Goal: Task Accomplishment & Management: Manage account settings

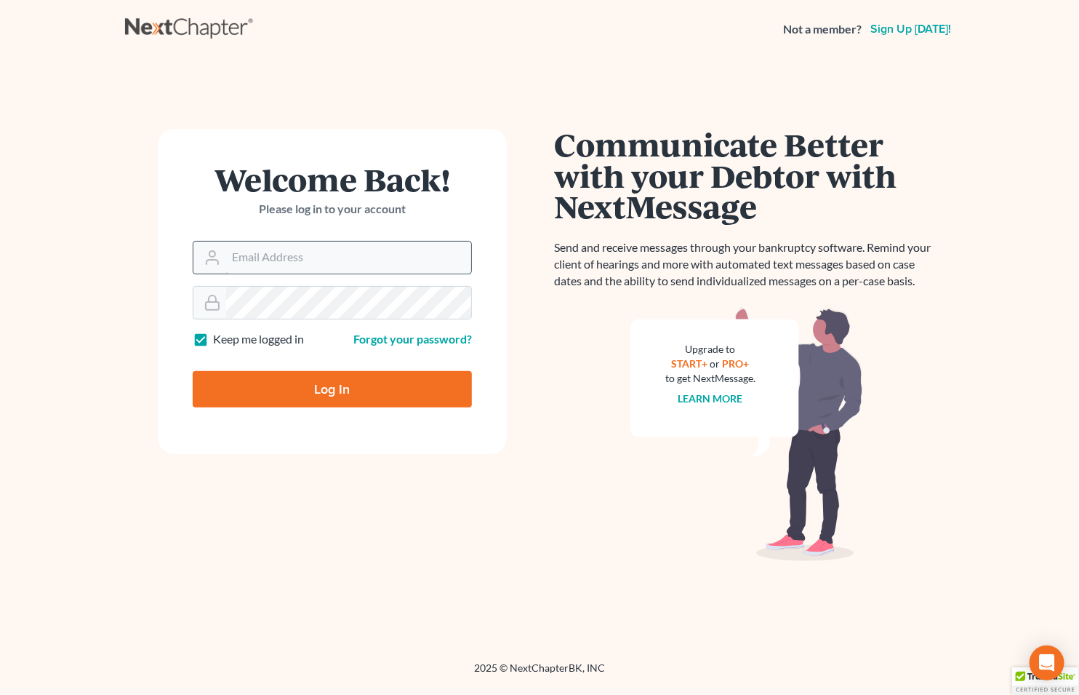
click at [297, 260] on input "Email Address" at bounding box center [348, 257] width 245 height 32
type input "[EMAIL_ADDRESS][DOMAIN_NAME]"
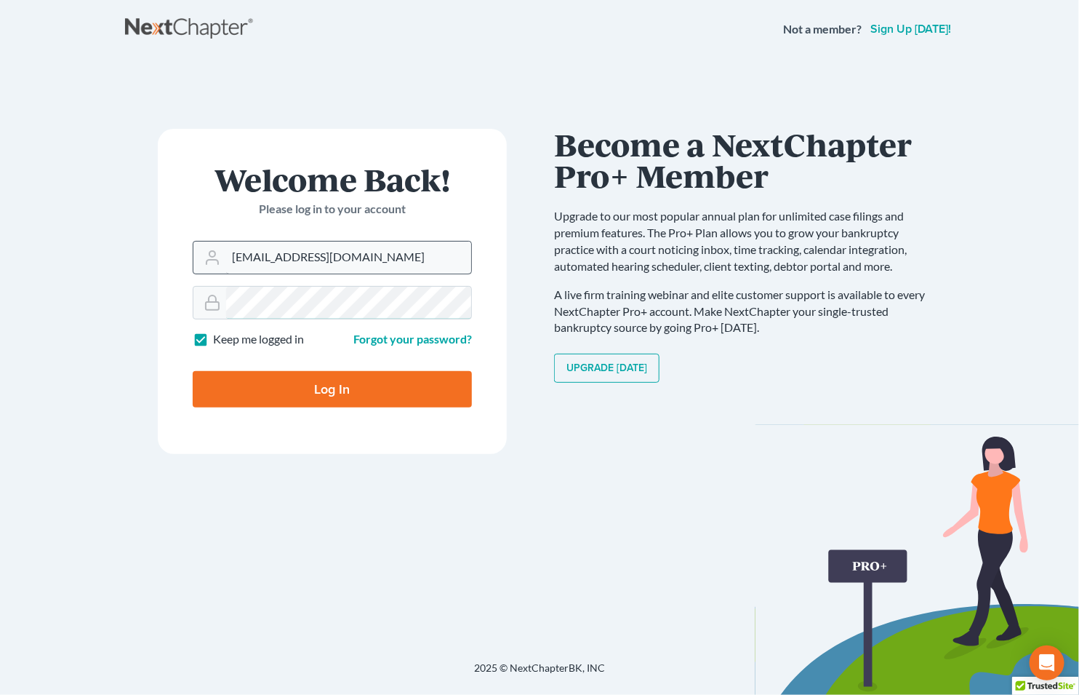
click at [193, 371] on input "Log In" at bounding box center [332, 389] width 279 height 36
type input "Thinking..."
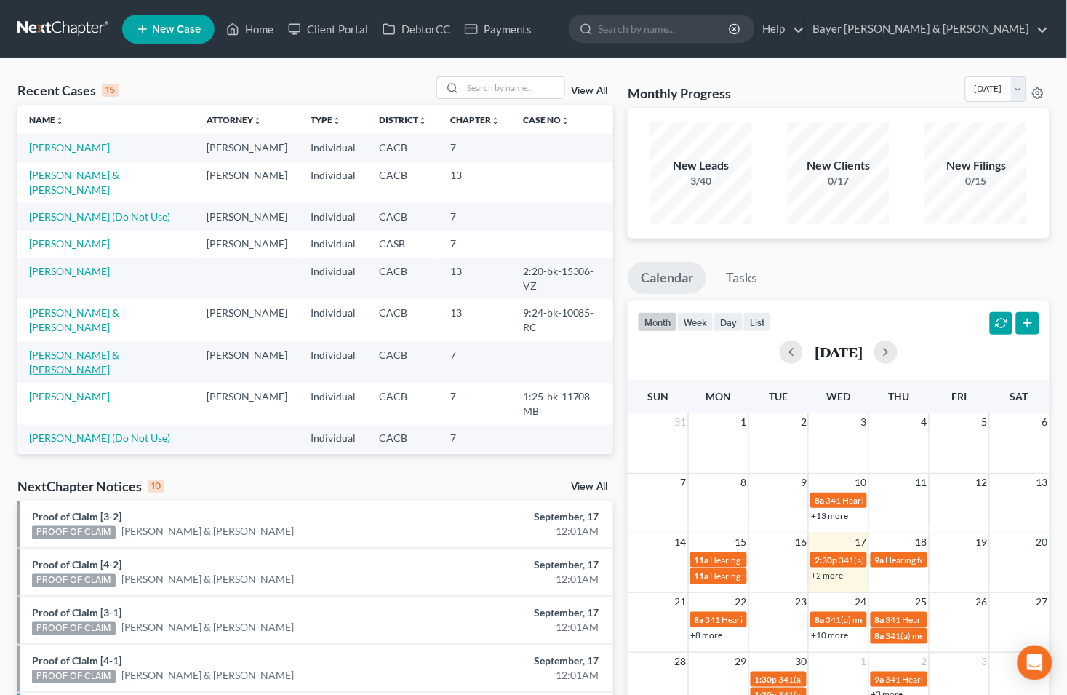
click at [88, 348] on link "[PERSON_NAME] & [PERSON_NAME]" at bounding box center [74, 361] width 90 height 27
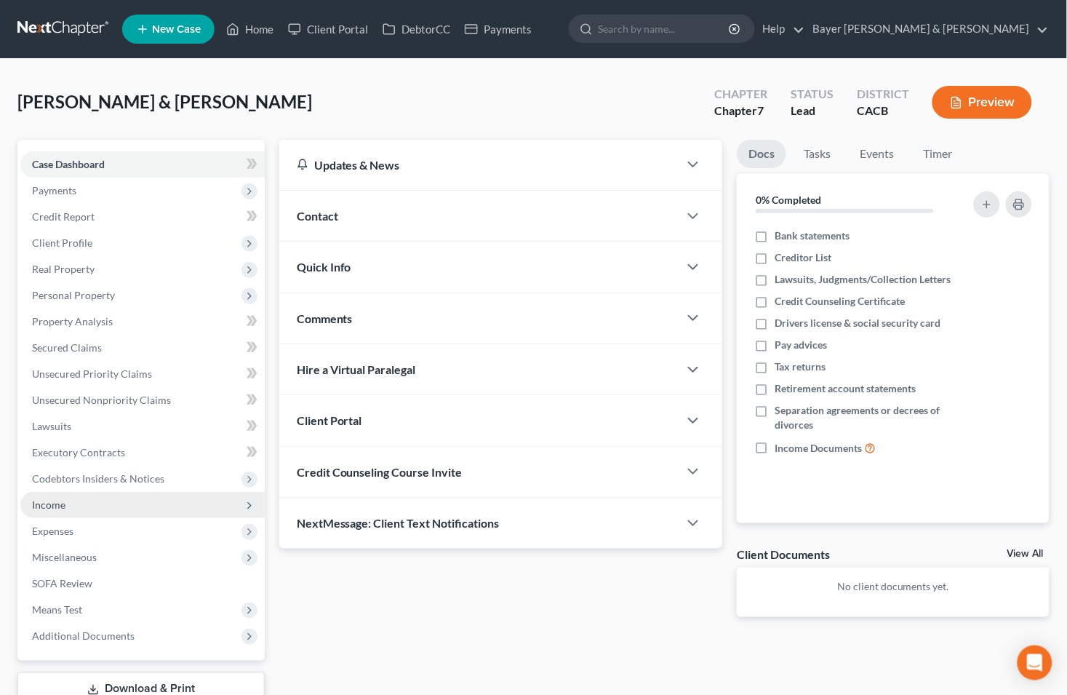
click at [55, 502] on span "Income" at bounding box center [48, 504] width 33 height 12
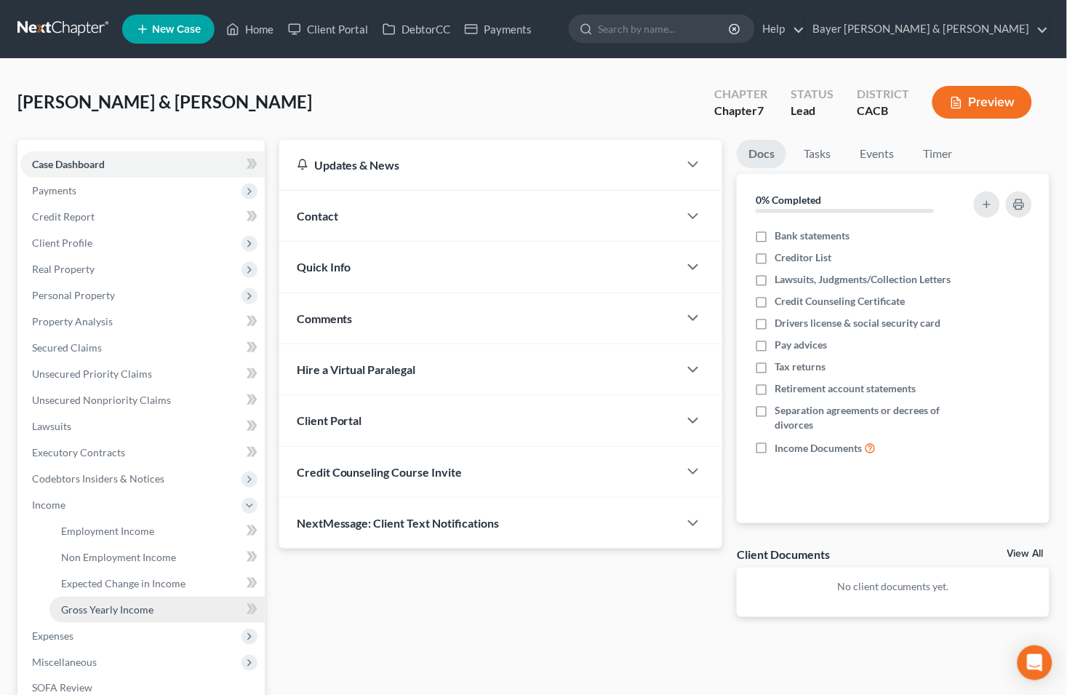
click at [77, 603] on span "Gross Yearly Income" at bounding box center [107, 609] width 92 height 12
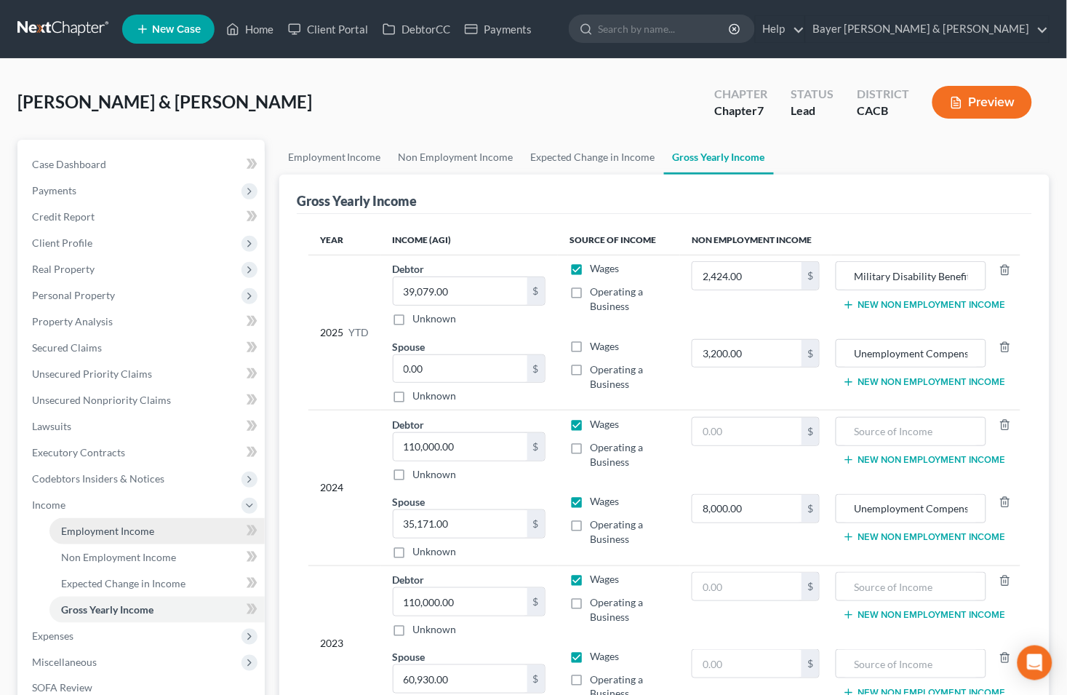
click at [127, 525] on span "Employment Income" at bounding box center [107, 530] width 93 height 12
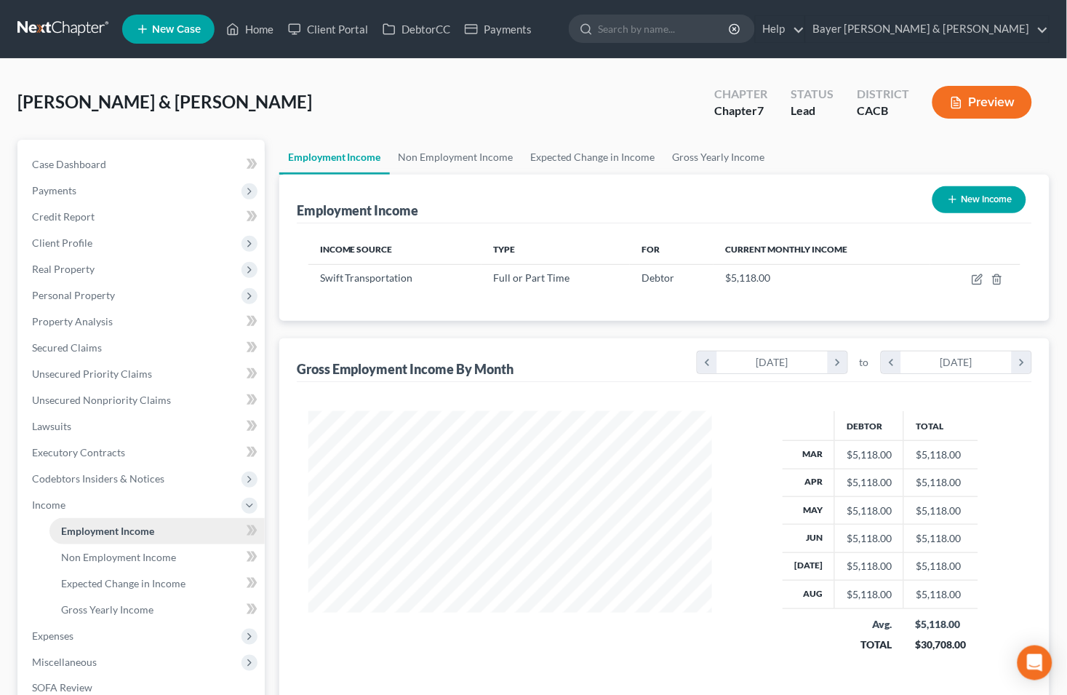
scroll to position [260, 433]
click at [426, 148] on link "Non Employment Income" at bounding box center [456, 157] width 132 height 35
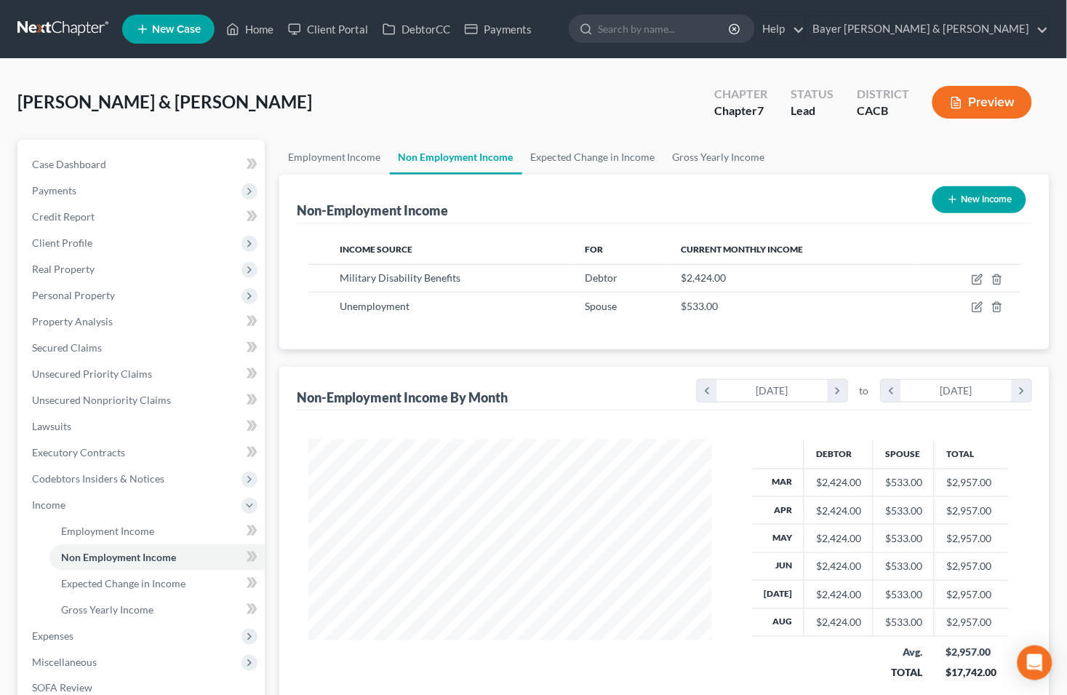
scroll to position [260, 433]
click at [86, 508] on span "Income" at bounding box center [142, 505] width 244 height 26
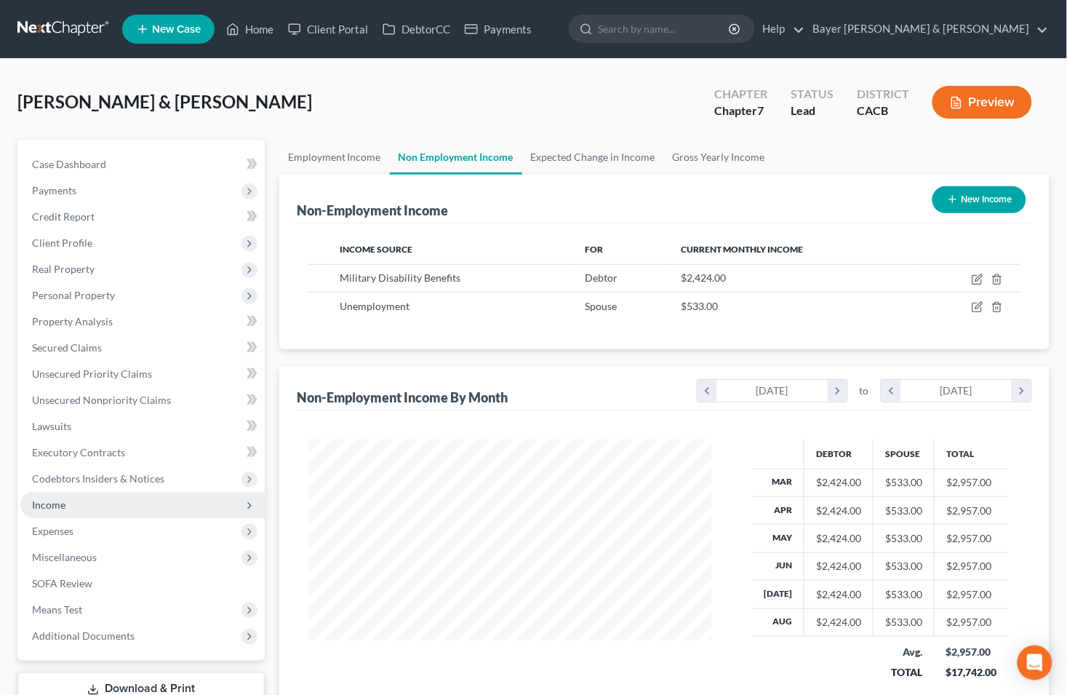
click at [52, 503] on span "Income" at bounding box center [48, 504] width 33 height 12
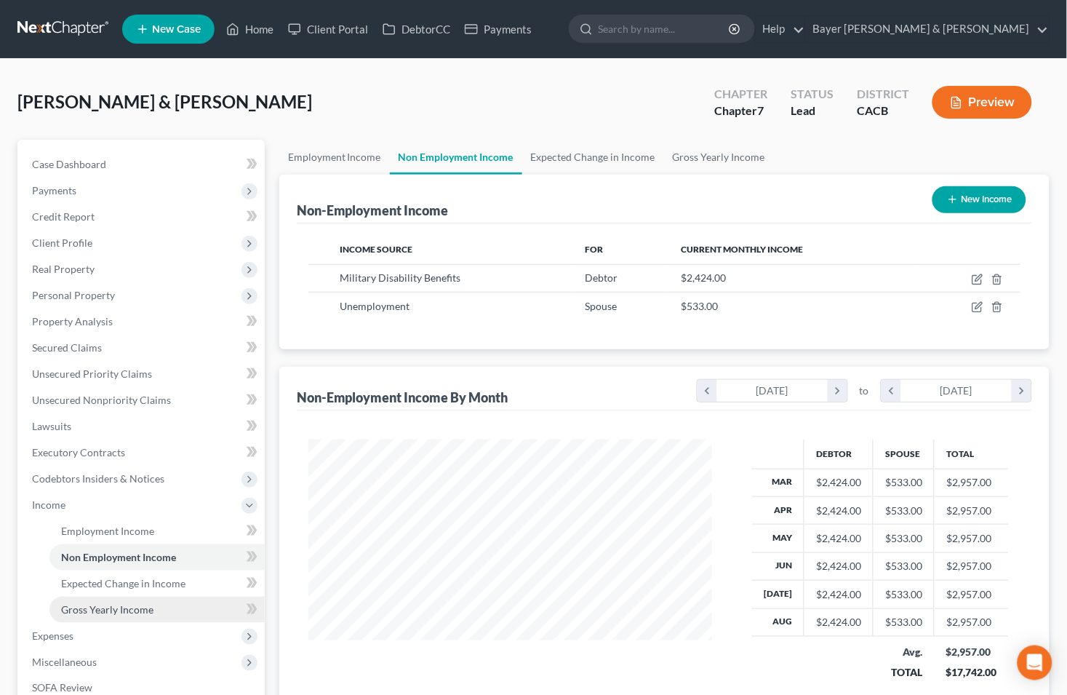
click at [108, 609] on span "Gross Yearly Income" at bounding box center [107, 609] width 92 height 12
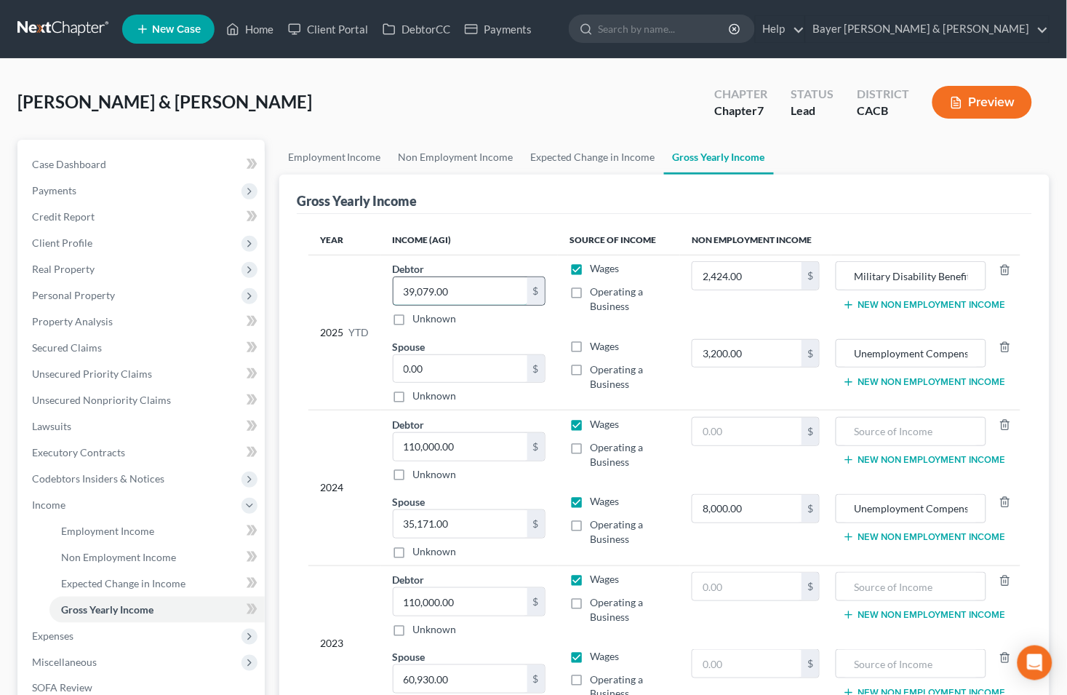
click at [475, 292] on input "39,079.00" at bounding box center [461, 291] width 134 height 28
type input "46,652"
click at [102, 164] on span "Case Dashboard" at bounding box center [69, 164] width 74 height 12
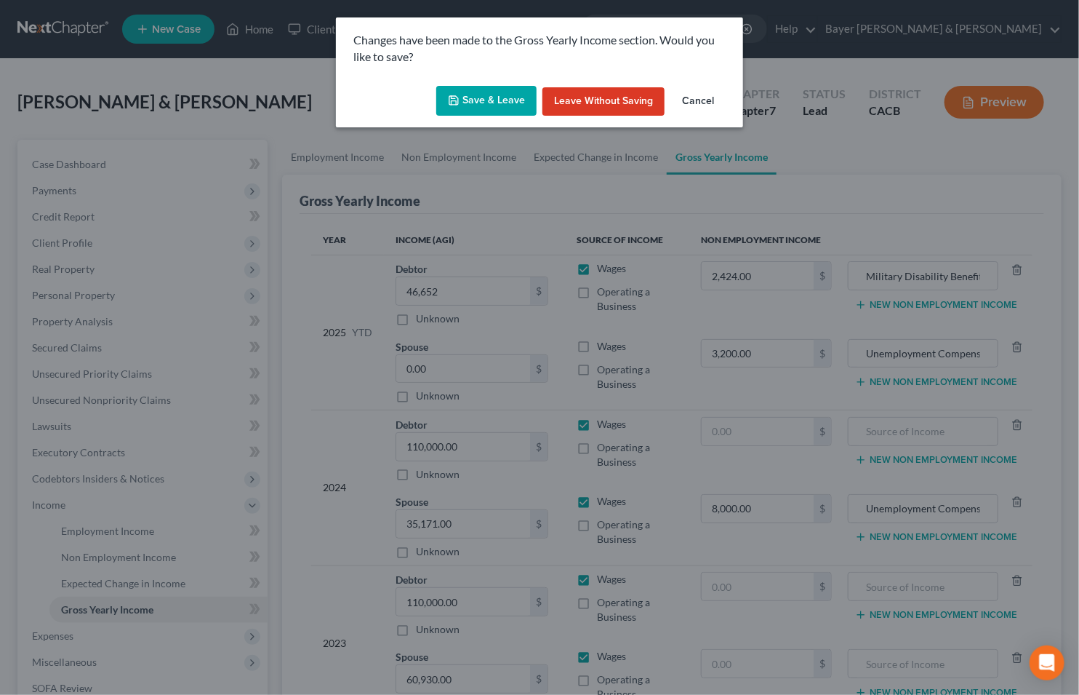
click at [470, 95] on button "Save & Leave" at bounding box center [486, 101] width 100 height 31
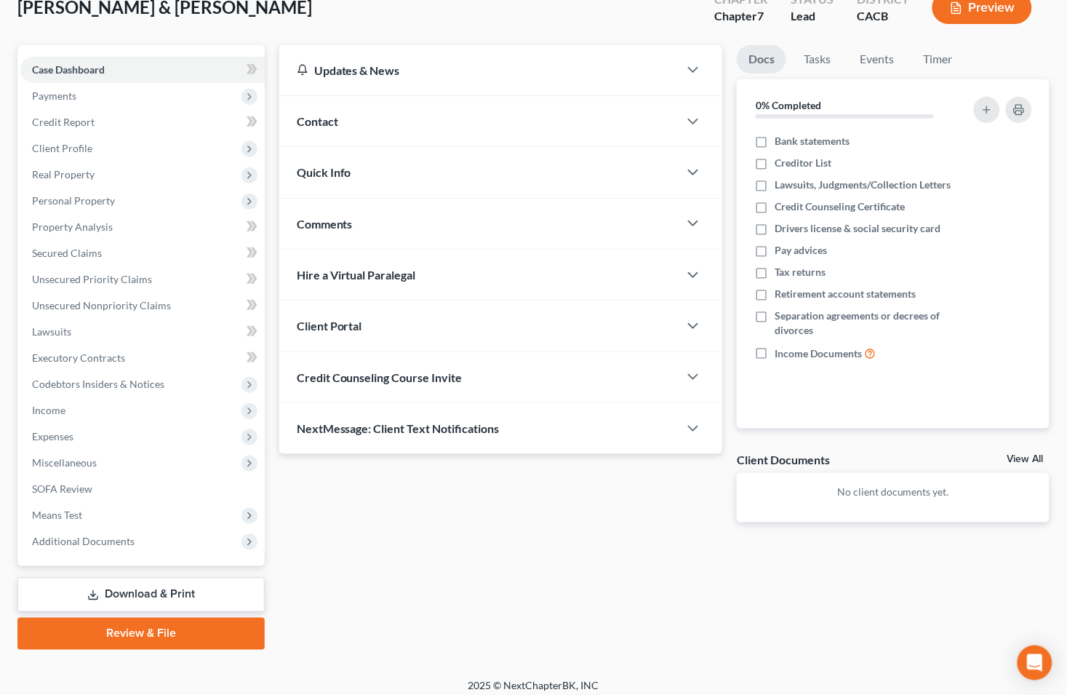
scroll to position [103, 0]
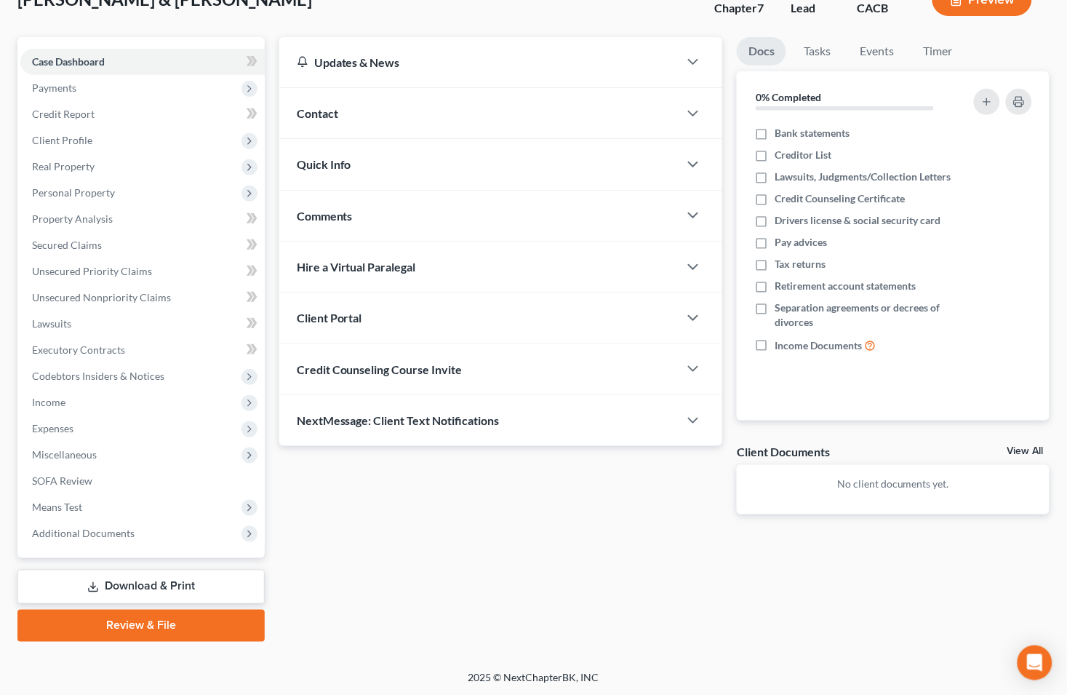
click at [1012, 446] on link "View All" at bounding box center [1025, 451] width 36 height 10
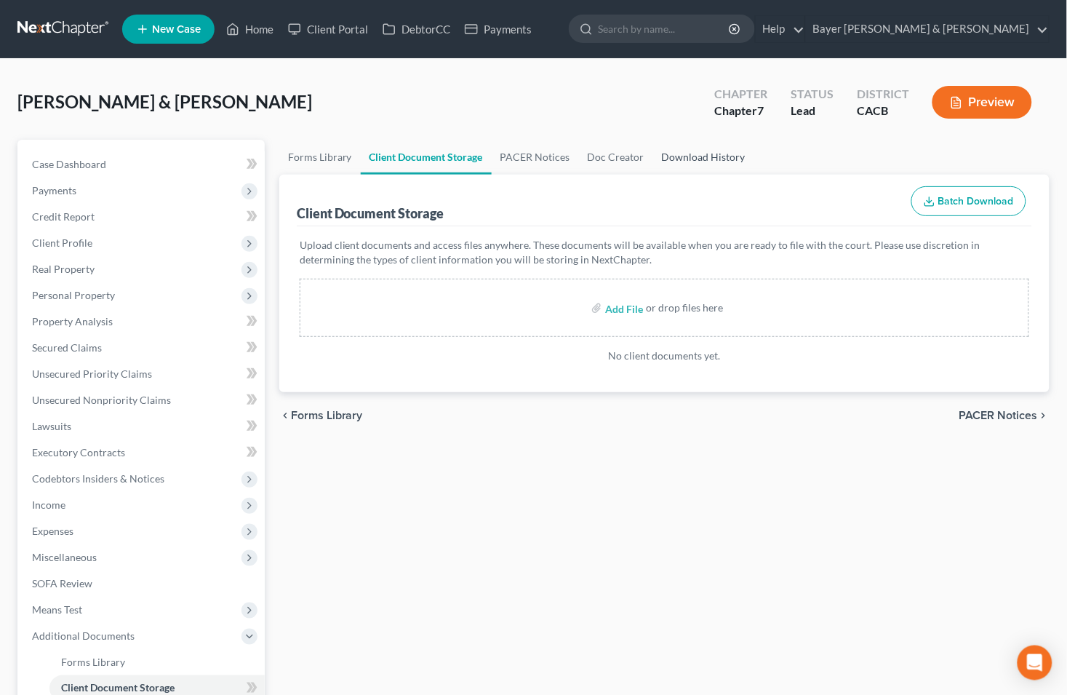
click at [697, 154] on link "Download History" at bounding box center [703, 157] width 101 height 35
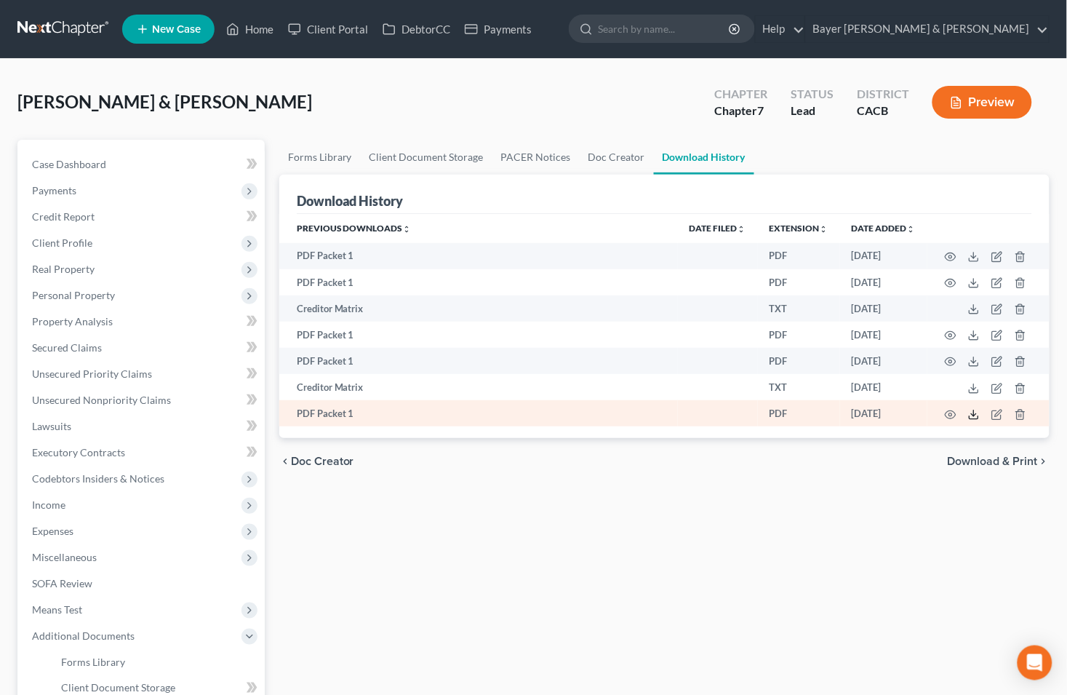
click at [974, 416] on line at bounding box center [974, 413] width 0 height 6
click at [1021, 420] on icon "button" at bounding box center [1021, 415] width 12 height 12
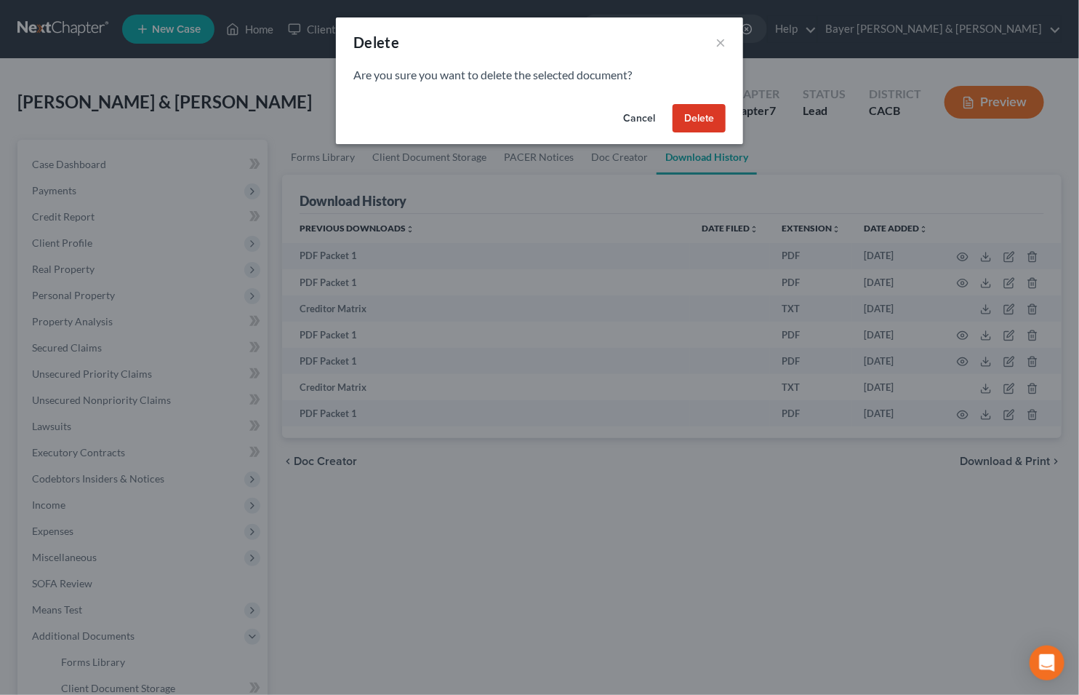
click at [694, 126] on button "Delete" at bounding box center [699, 118] width 53 height 29
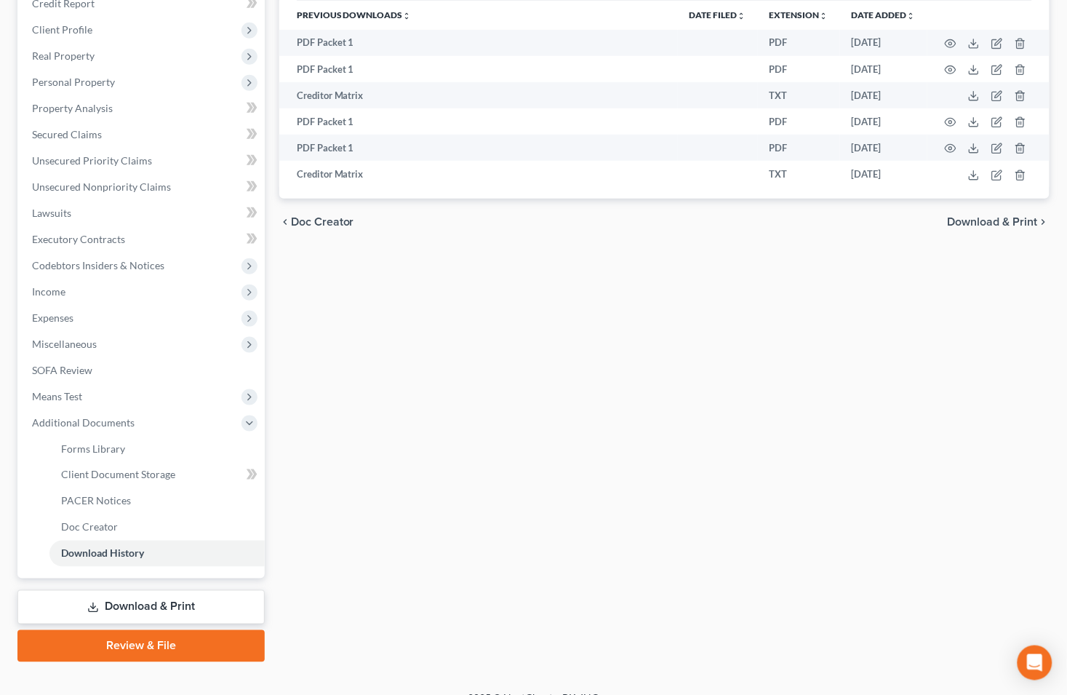
scroll to position [233, 0]
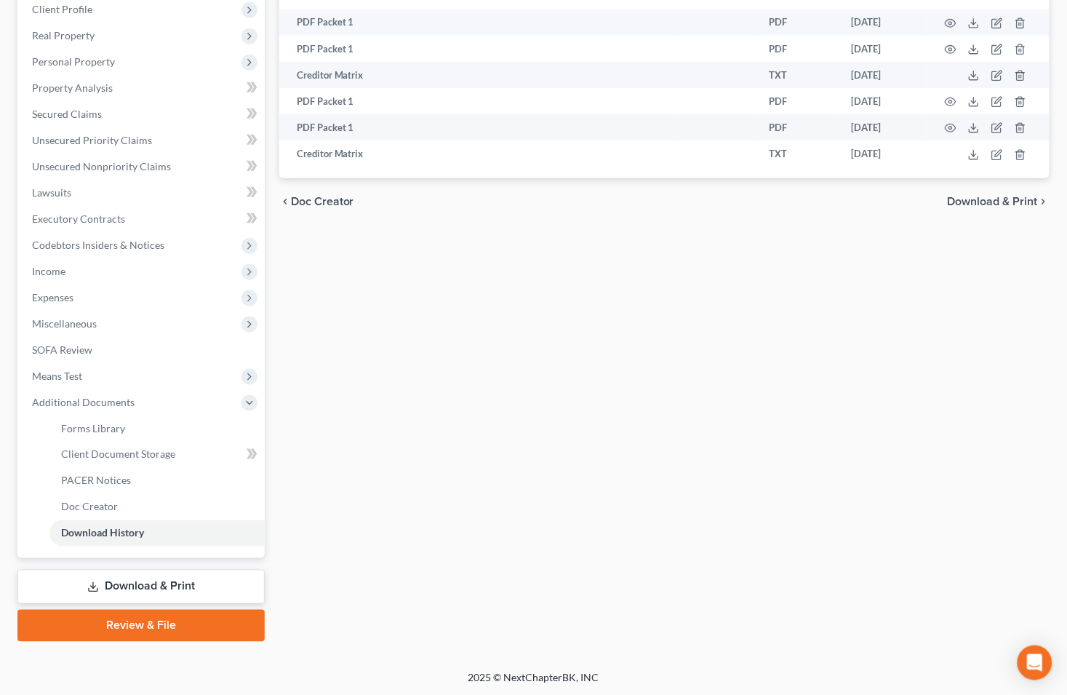
click at [180, 582] on link "Download & Print" at bounding box center [140, 587] width 247 height 34
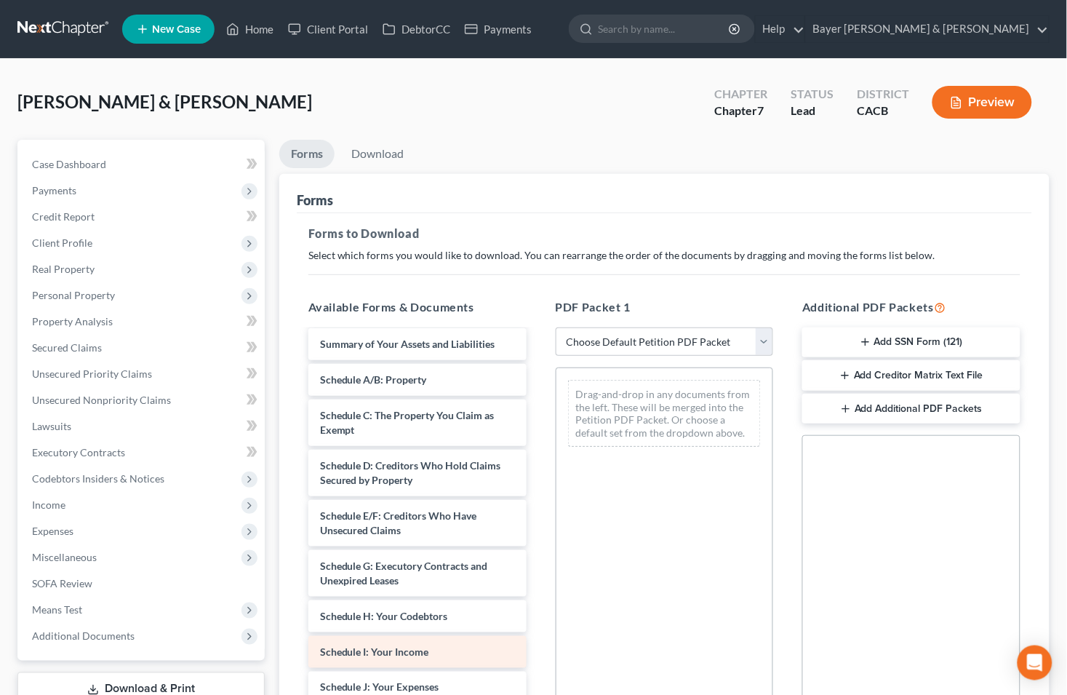
scroll to position [242, 0]
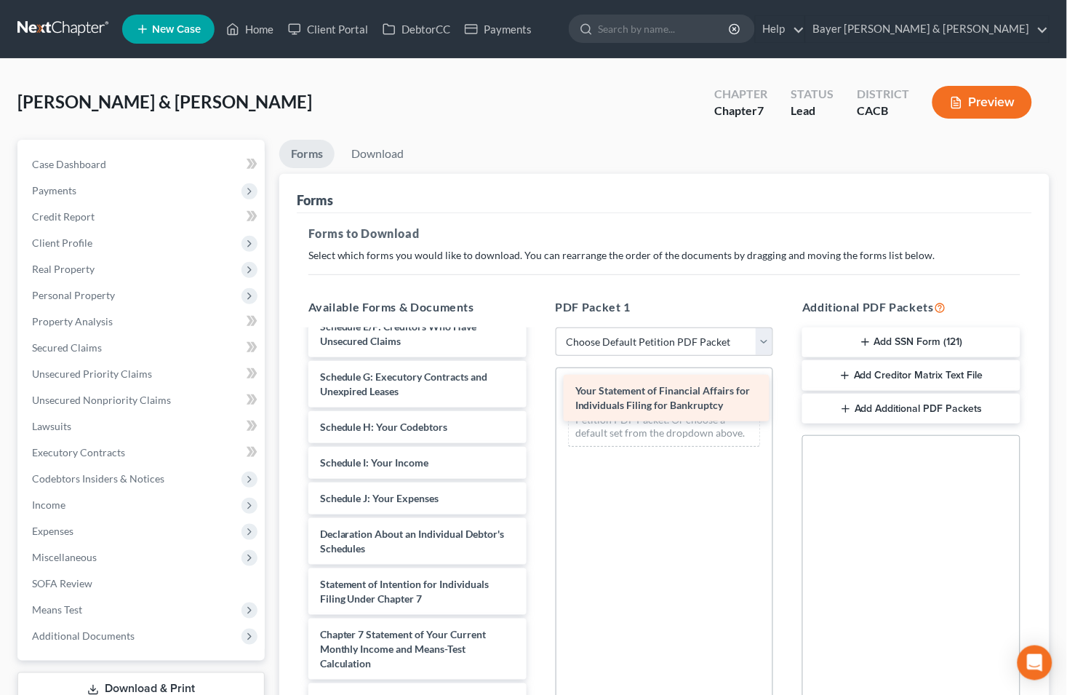
drag, startPoint x: 359, startPoint y: 591, endPoint x: 614, endPoint y: 398, distance: 319.9
click at [538, 398] on div "Your Statement of Financial Affairs for Individuals Filing for Bankruptcy Volun…" at bounding box center [417, 463] width 241 height 748
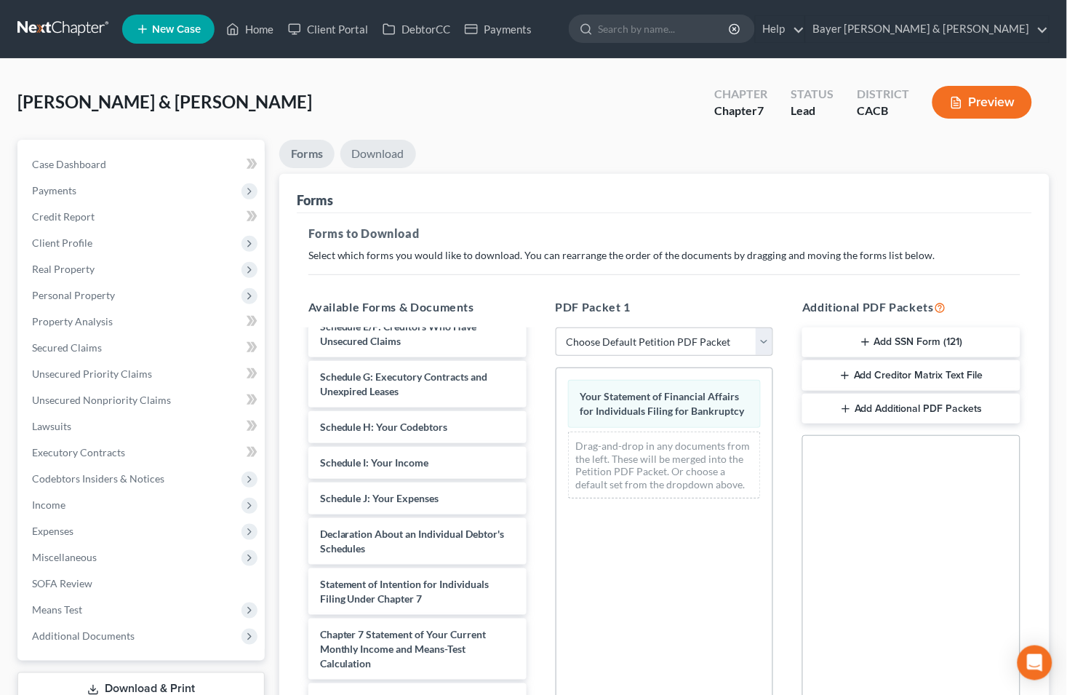
click at [372, 155] on link "Download" at bounding box center [378, 154] width 76 height 28
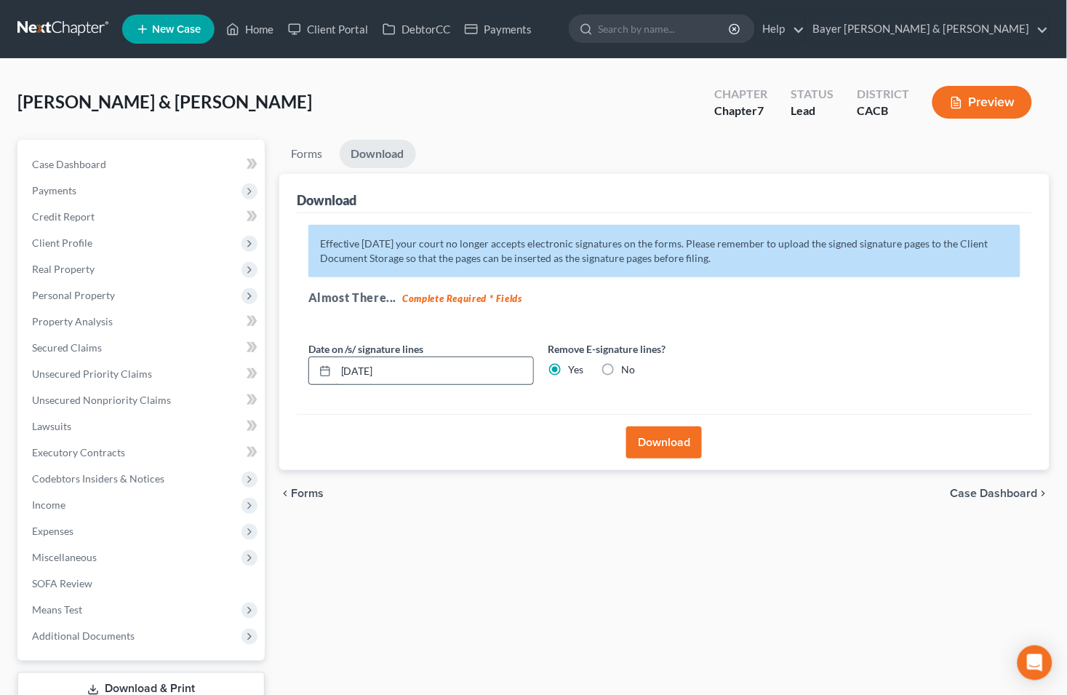
drag, startPoint x: 408, startPoint y: 374, endPoint x: 340, endPoint y: 362, distance: 68.6
click at [340, 362] on input "09/17/2025" at bounding box center [434, 371] width 197 height 28
click at [665, 450] on button "Download" at bounding box center [664, 442] width 76 height 32
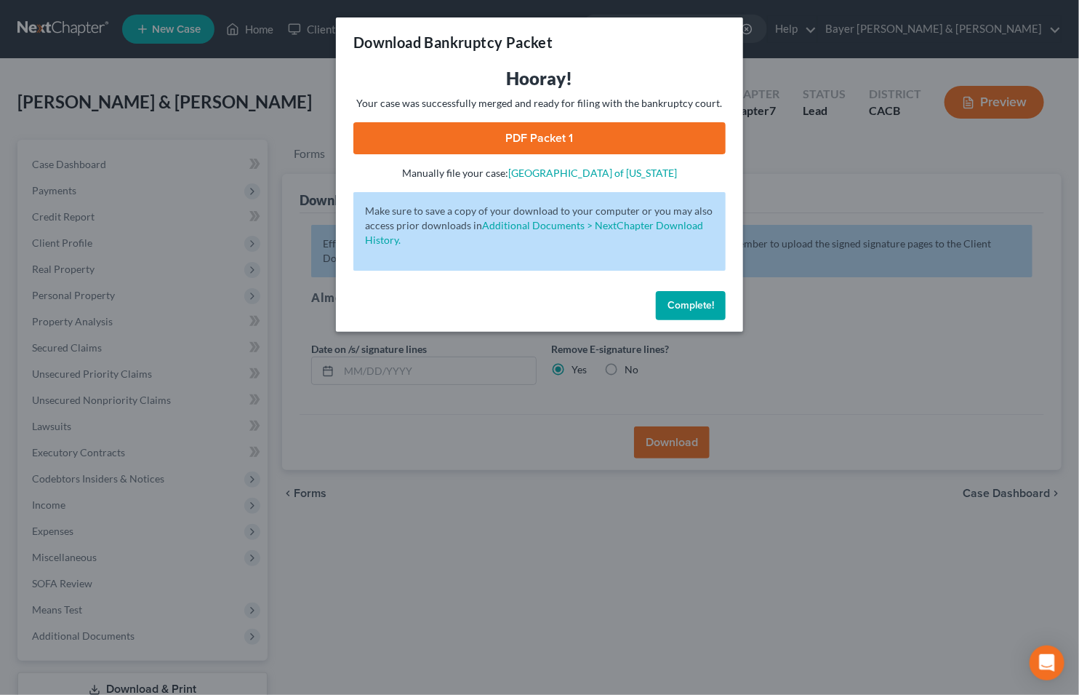
click at [548, 135] on link "PDF Packet 1" at bounding box center [539, 138] width 372 height 32
click at [204, 131] on div "Download Bankruptcy Packet Hooray! Your case was successfully merged and ready …" at bounding box center [539, 347] width 1079 height 695
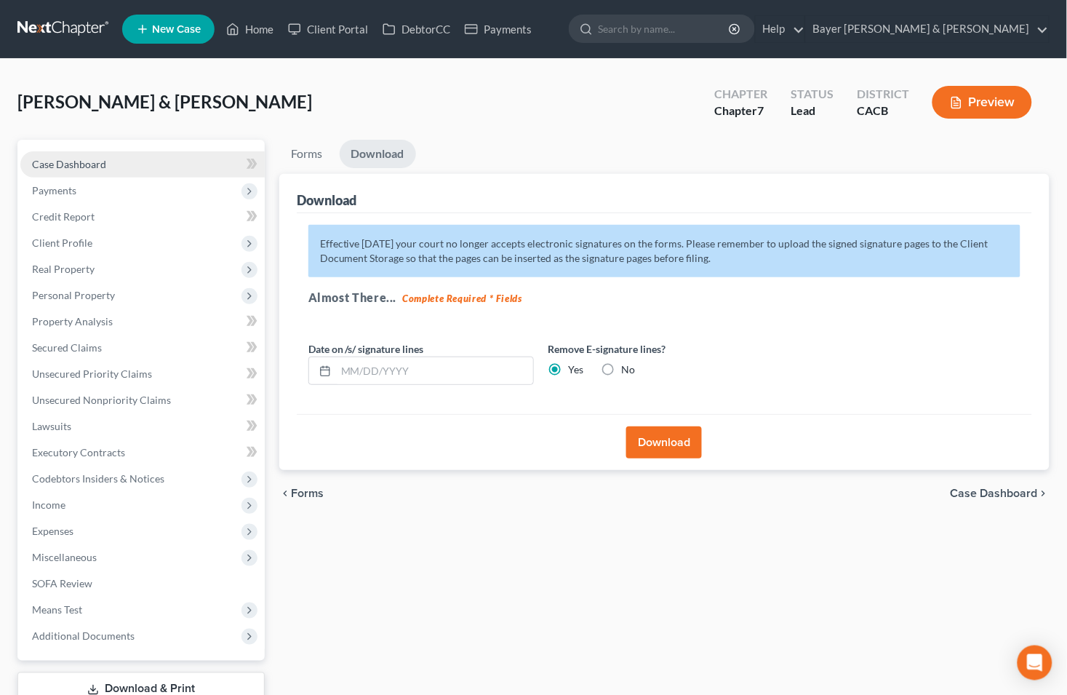
click at [146, 156] on link "Case Dashboard" at bounding box center [142, 164] width 244 height 26
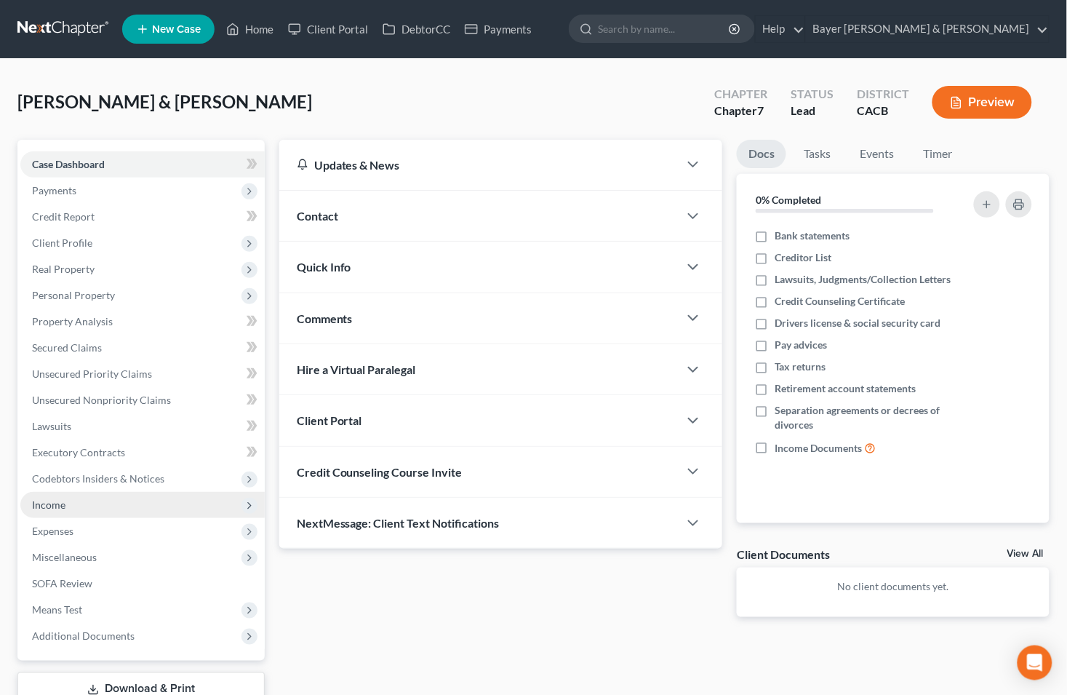
click at [57, 500] on span "Income" at bounding box center [48, 504] width 33 height 12
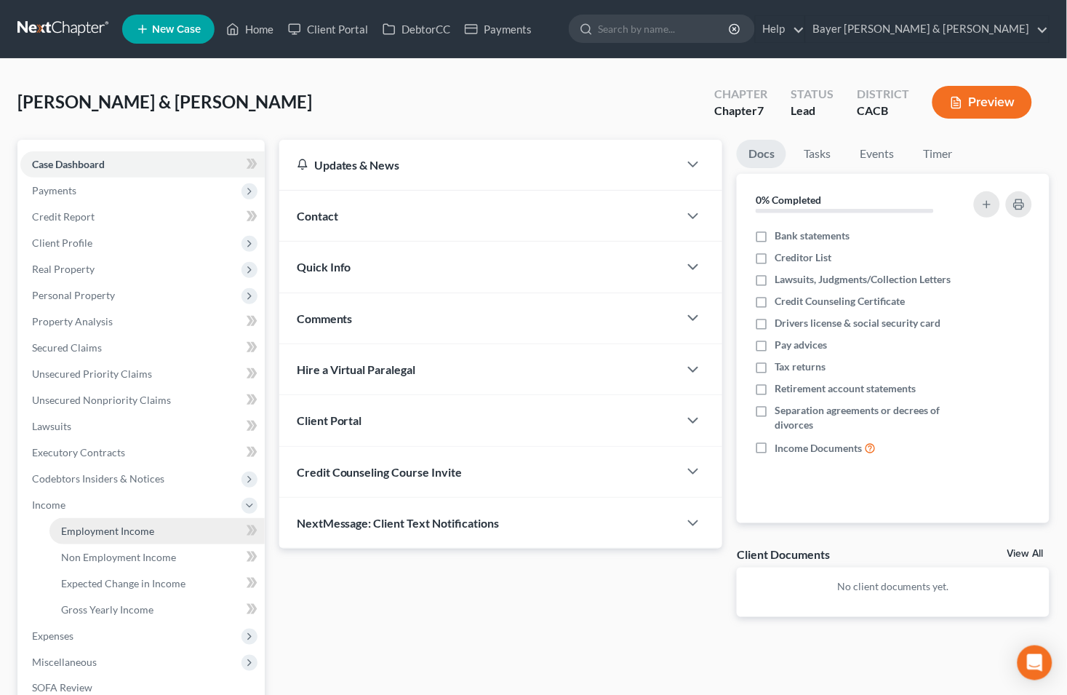
click at [100, 530] on span "Employment Income" at bounding box center [107, 530] width 93 height 12
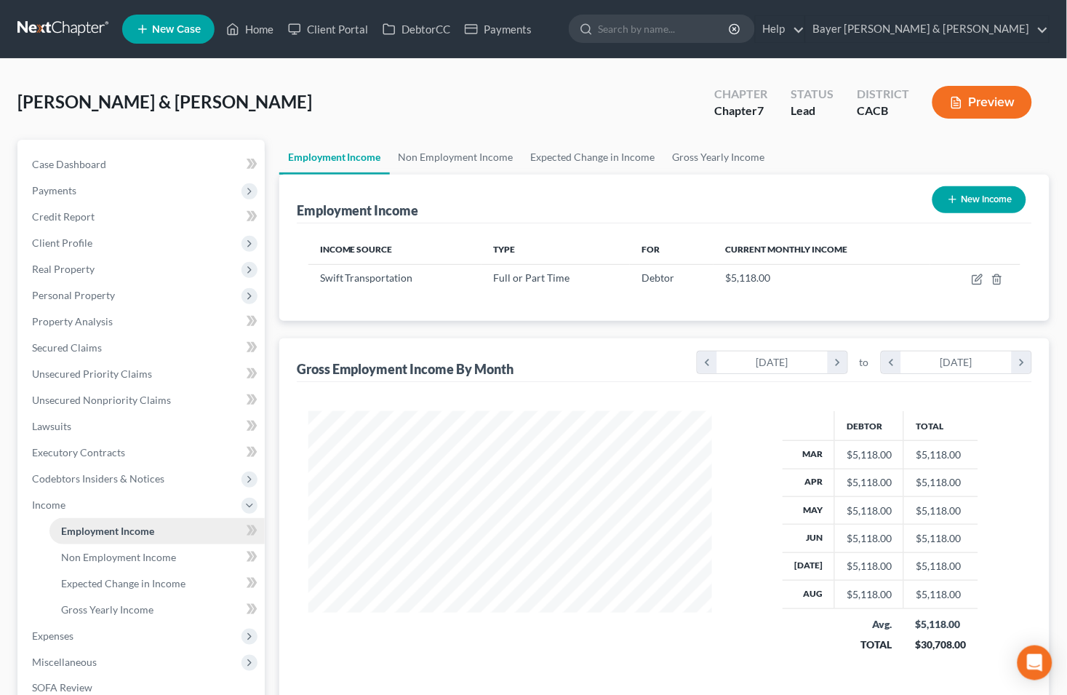
scroll to position [260, 433]
click at [117, 603] on span "Gross Yearly Income" at bounding box center [107, 609] width 92 height 12
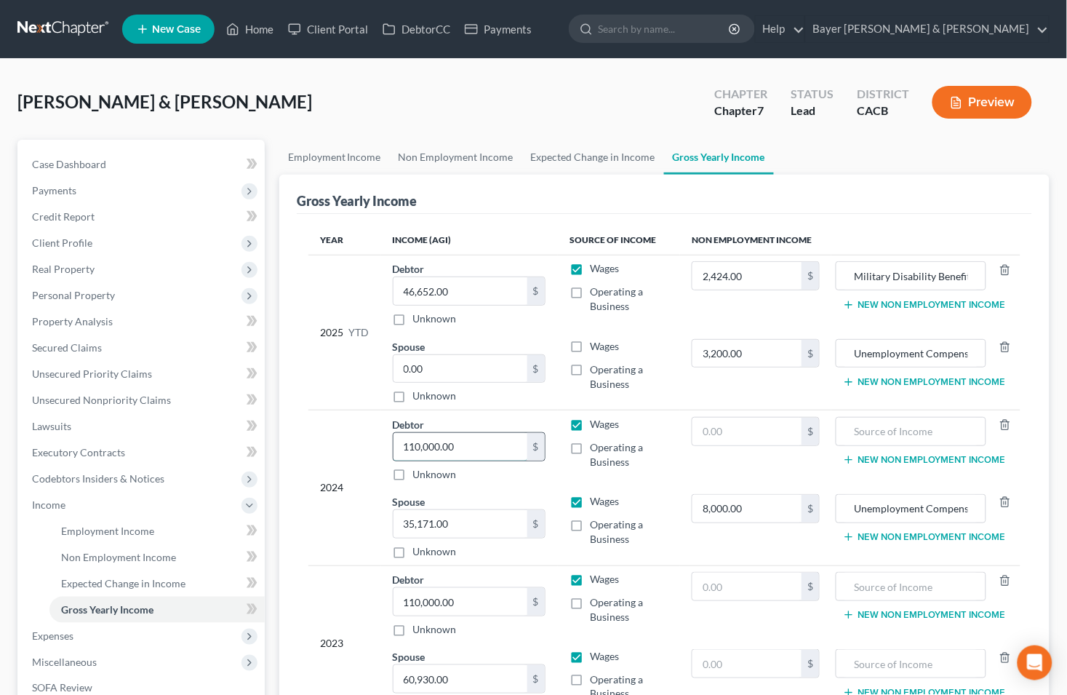
click at [470, 447] on input "110,000.00" at bounding box center [461, 447] width 134 height 28
type input "60,000"
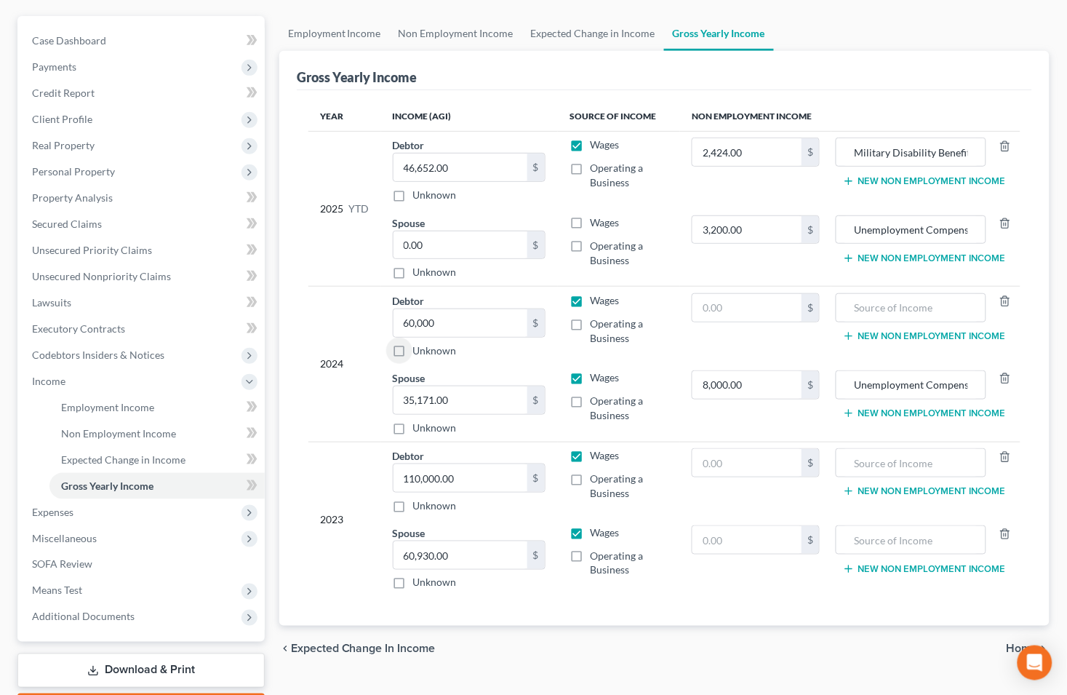
scroll to position [161, 0]
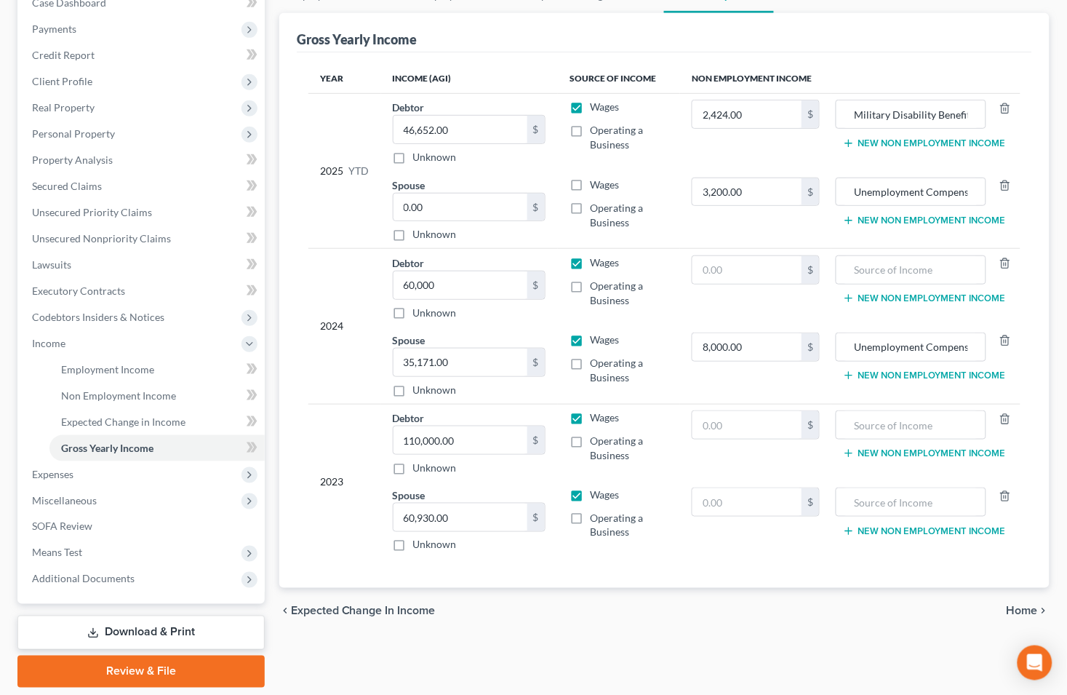
click at [590, 185] on label "Wages" at bounding box center [604, 184] width 29 height 15
click at [596, 185] on input "Wages" at bounding box center [600, 181] width 9 height 9
checkbox input "true"
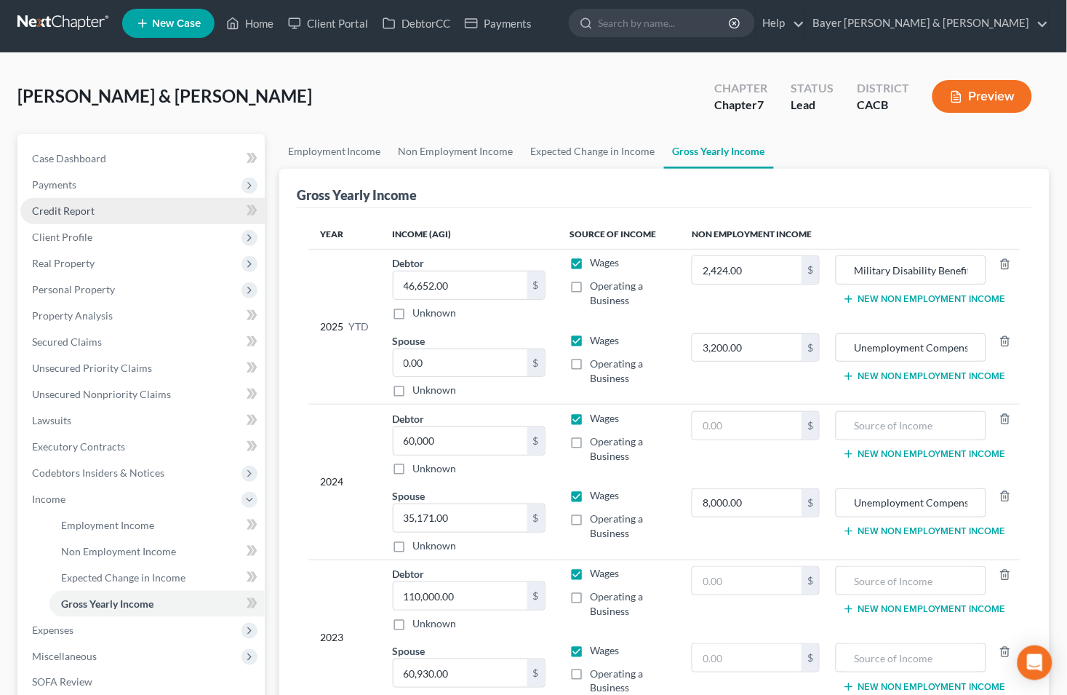
scroll to position [0, 0]
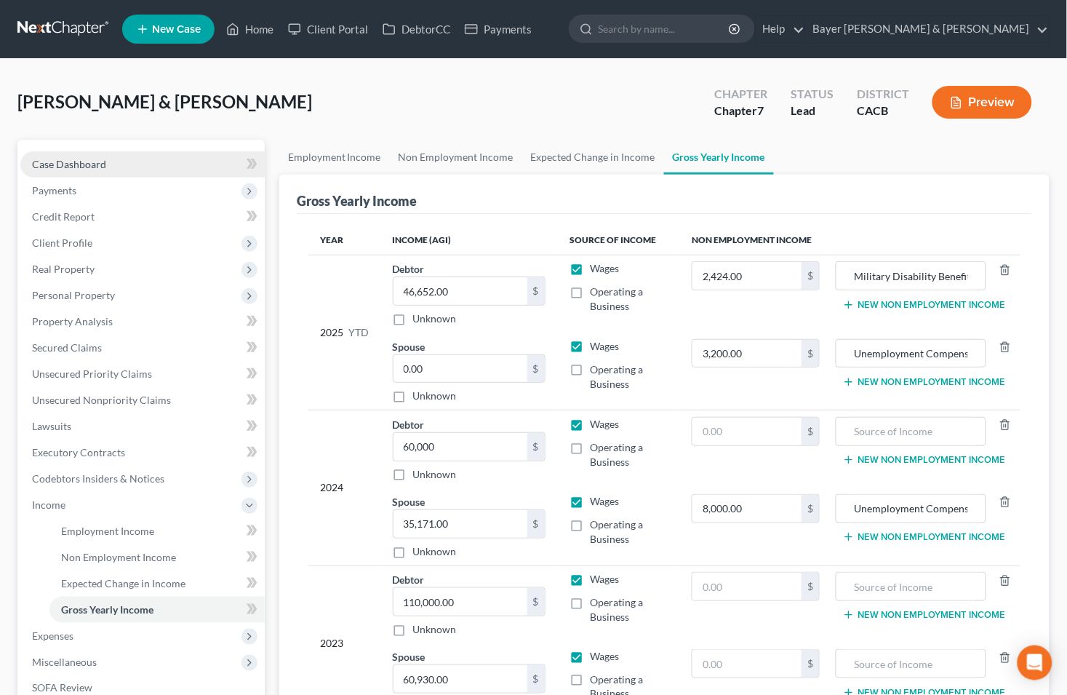
click at [119, 162] on link "Case Dashboard" at bounding box center [142, 164] width 244 height 26
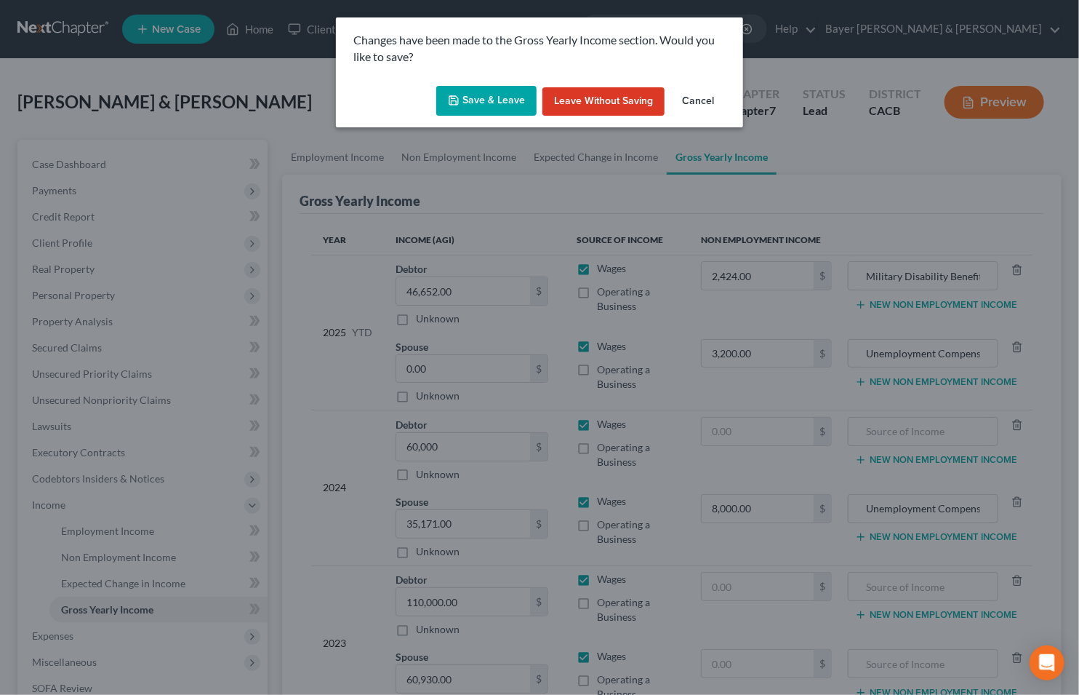
click at [490, 103] on button "Save & Leave" at bounding box center [486, 101] width 100 height 31
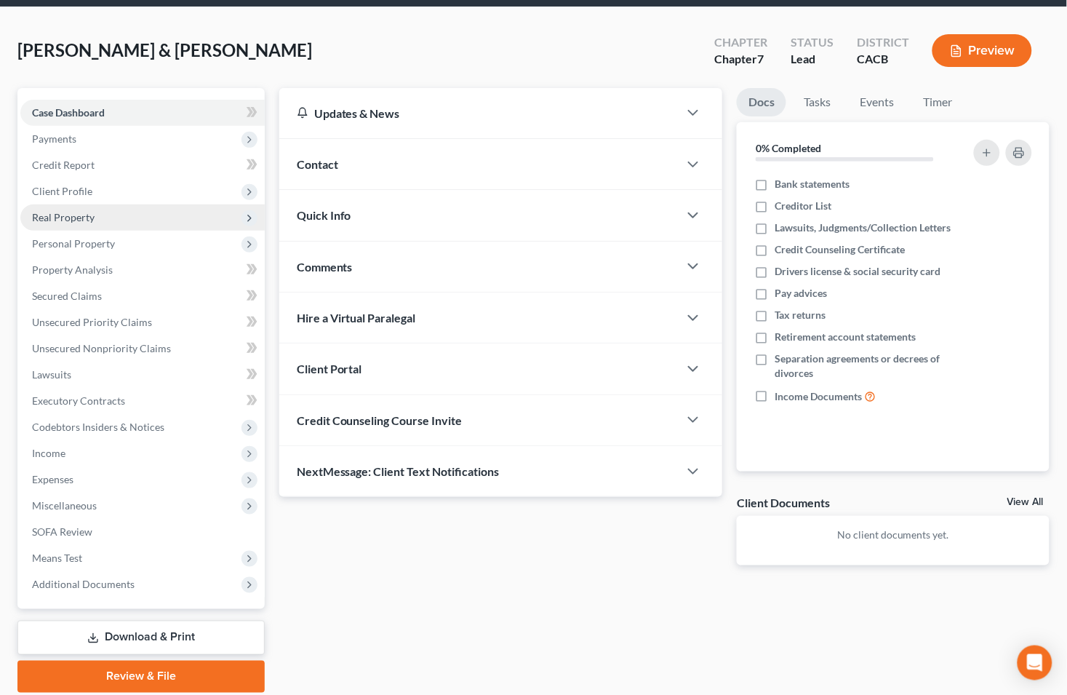
scroll to position [81, 0]
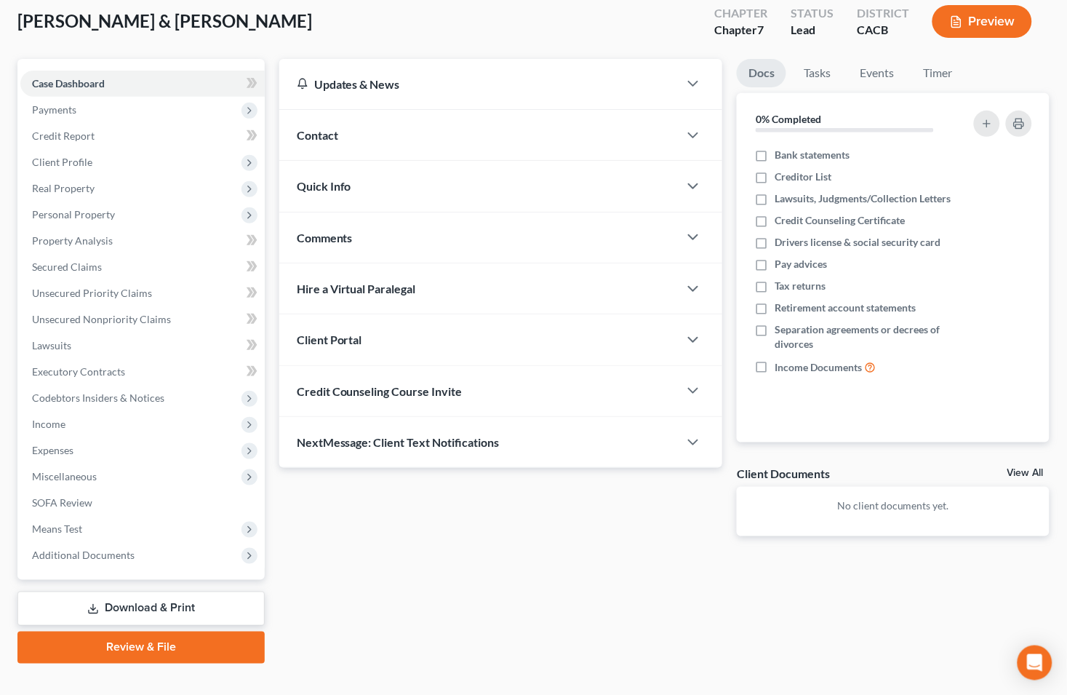
click at [1017, 466] on div "Client Documents View All" at bounding box center [893, 476] width 313 height 21
click at [1017, 469] on link "View All" at bounding box center [1025, 473] width 36 height 10
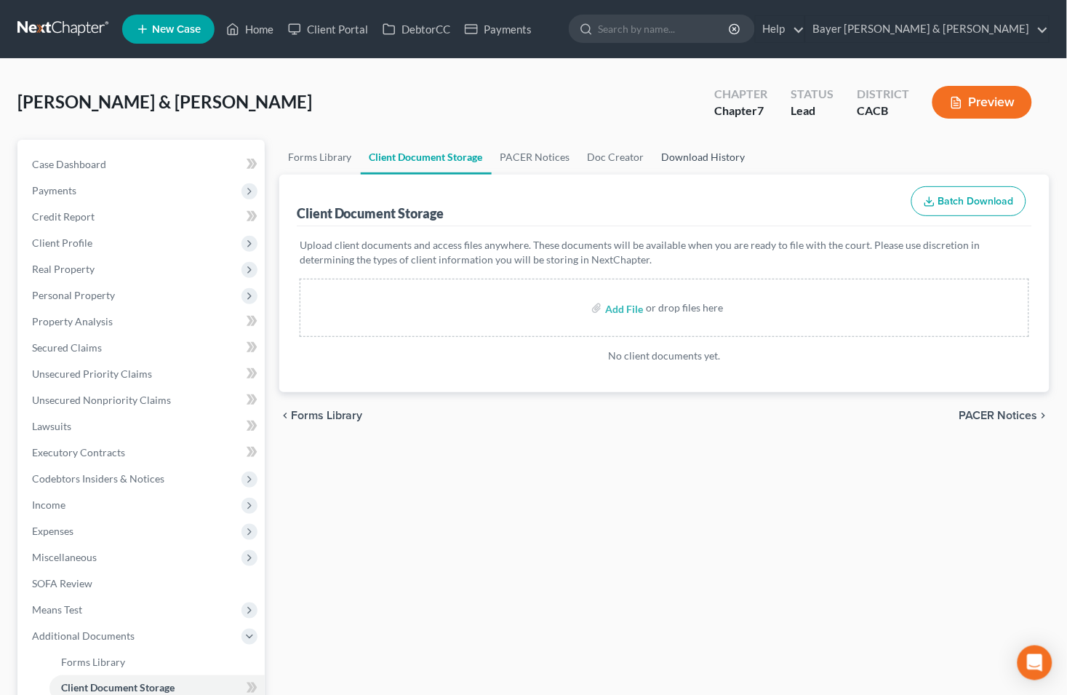
click at [668, 149] on link "Download History" at bounding box center [703, 157] width 101 height 35
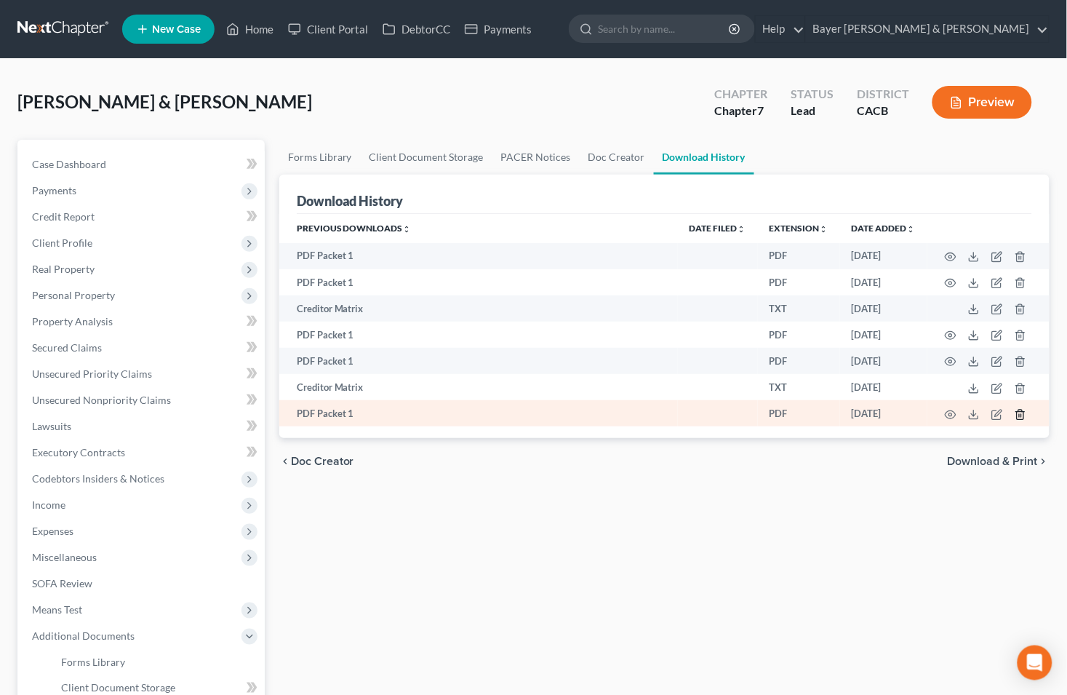
click at [1020, 417] on line "button" at bounding box center [1020, 415] width 0 height 3
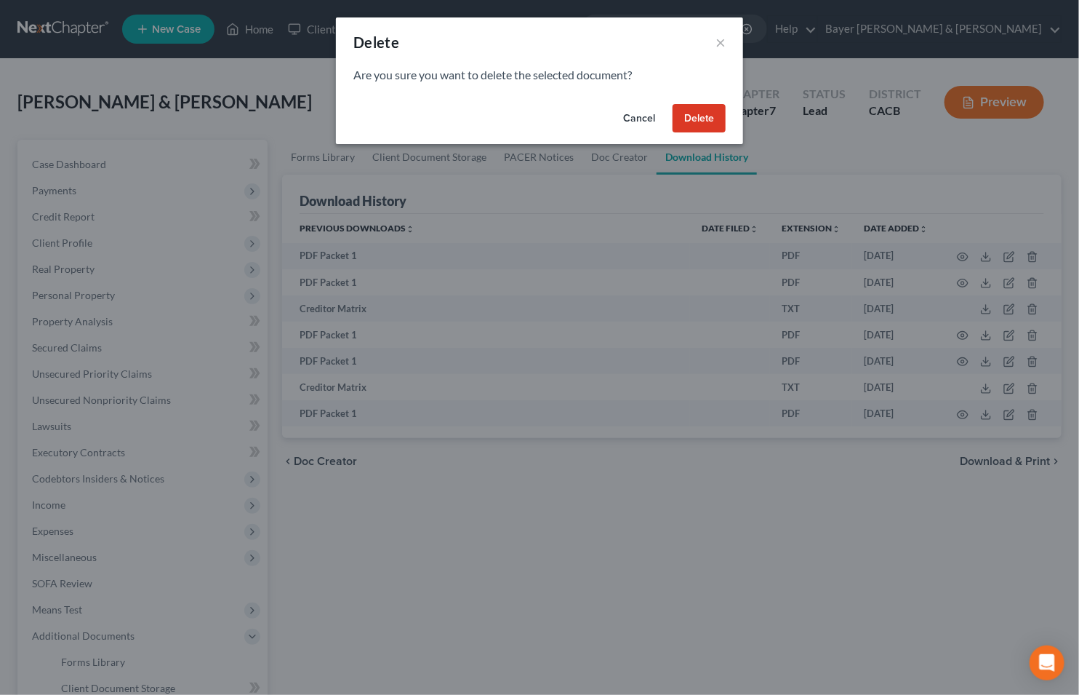
click at [689, 121] on button "Delete" at bounding box center [699, 118] width 53 height 29
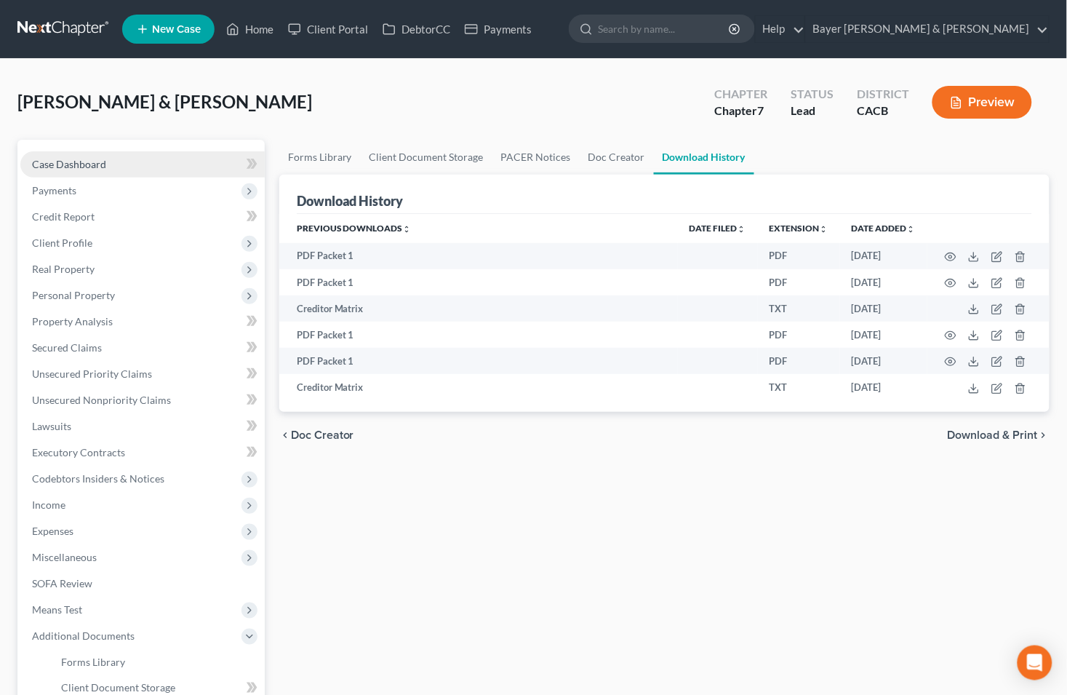
click at [73, 165] on span "Case Dashboard" at bounding box center [69, 164] width 74 height 12
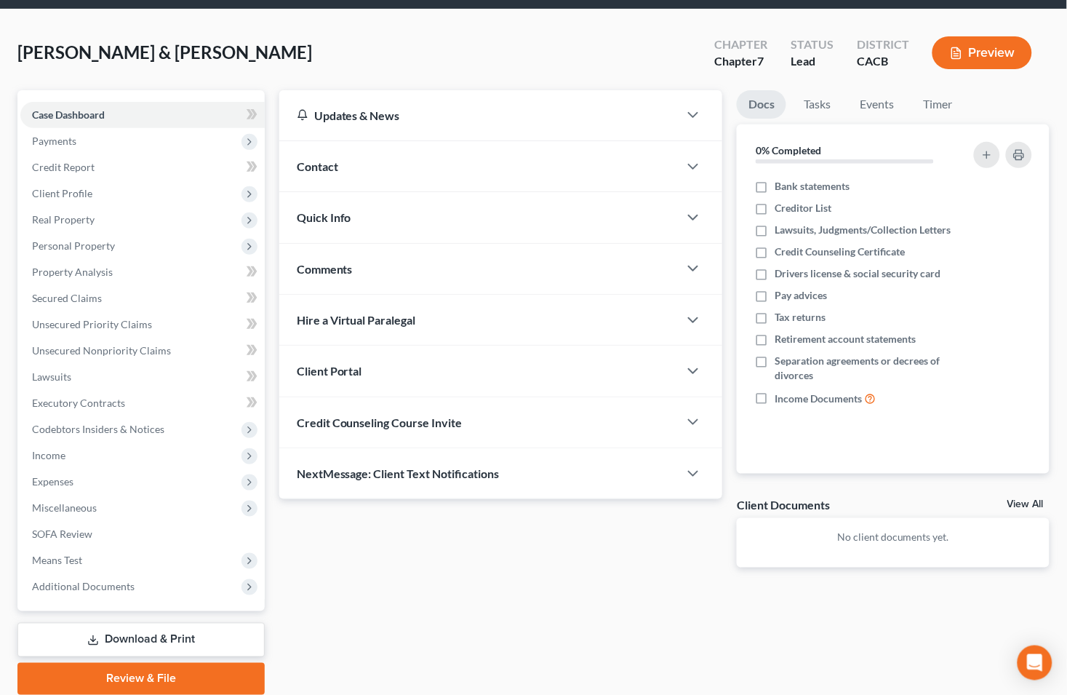
scroll to position [103, 0]
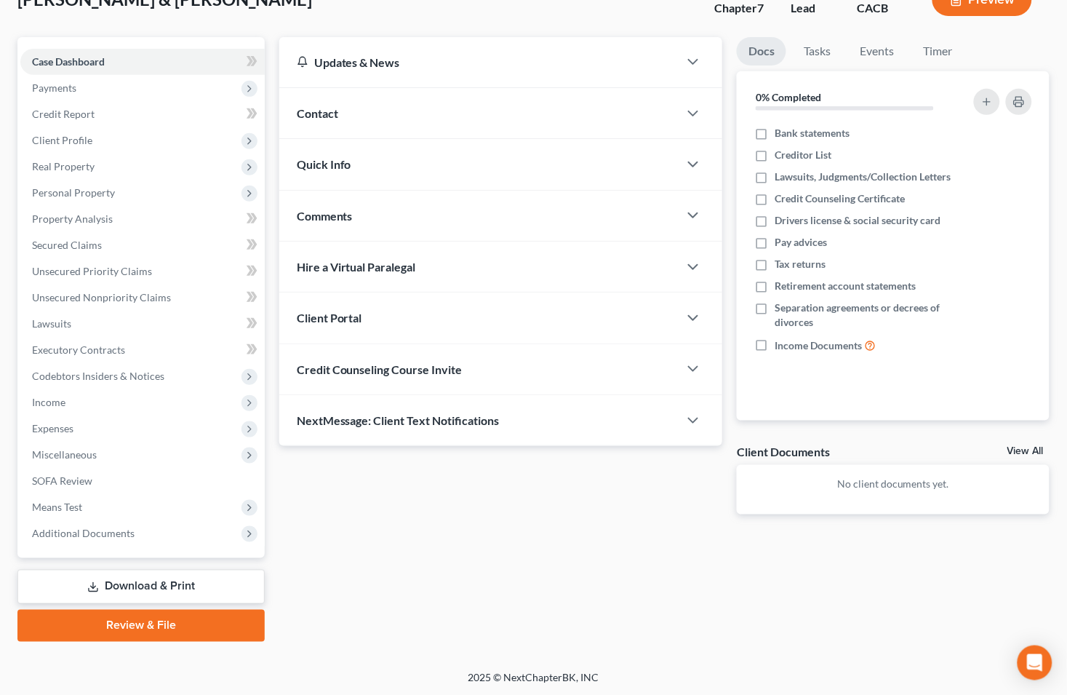
click at [109, 585] on link "Download & Print" at bounding box center [140, 587] width 247 height 34
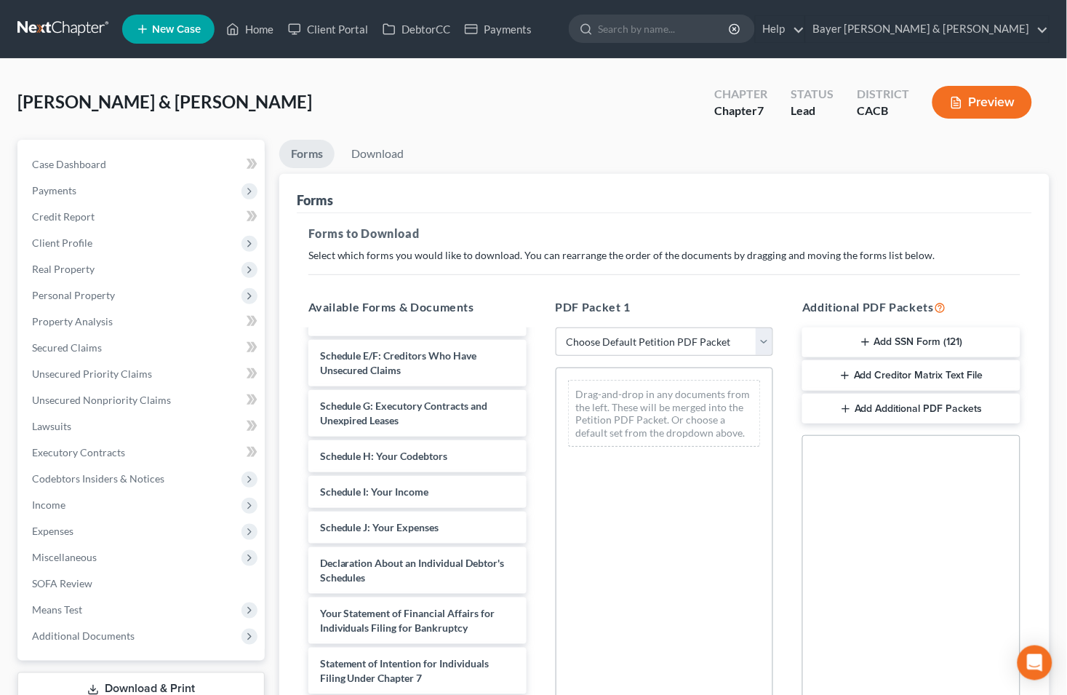
scroll to position [242, 0]
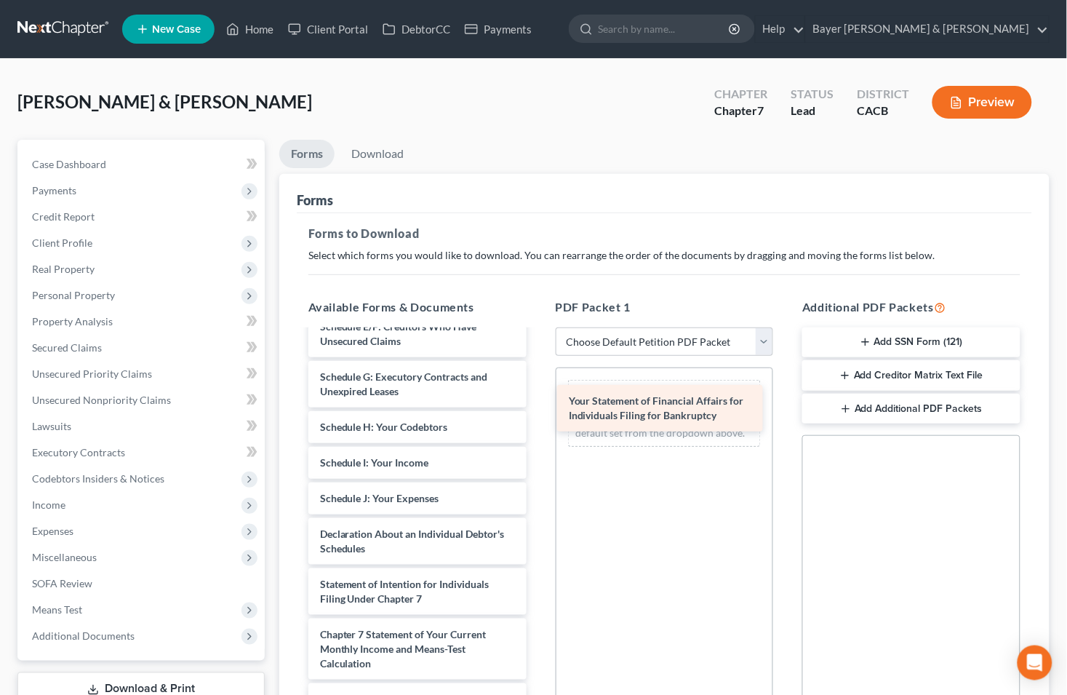
drag, startPoint x: 359, startPoint y: 580, endPoint x: 608, endPoint y: 397, distance: 308.6
click at [538, 397] on div "Your Statement of Financial Affairs for Individuals Filing for Bankruptcy Volun…" at bounding box center [417, 463] width 241 height 748
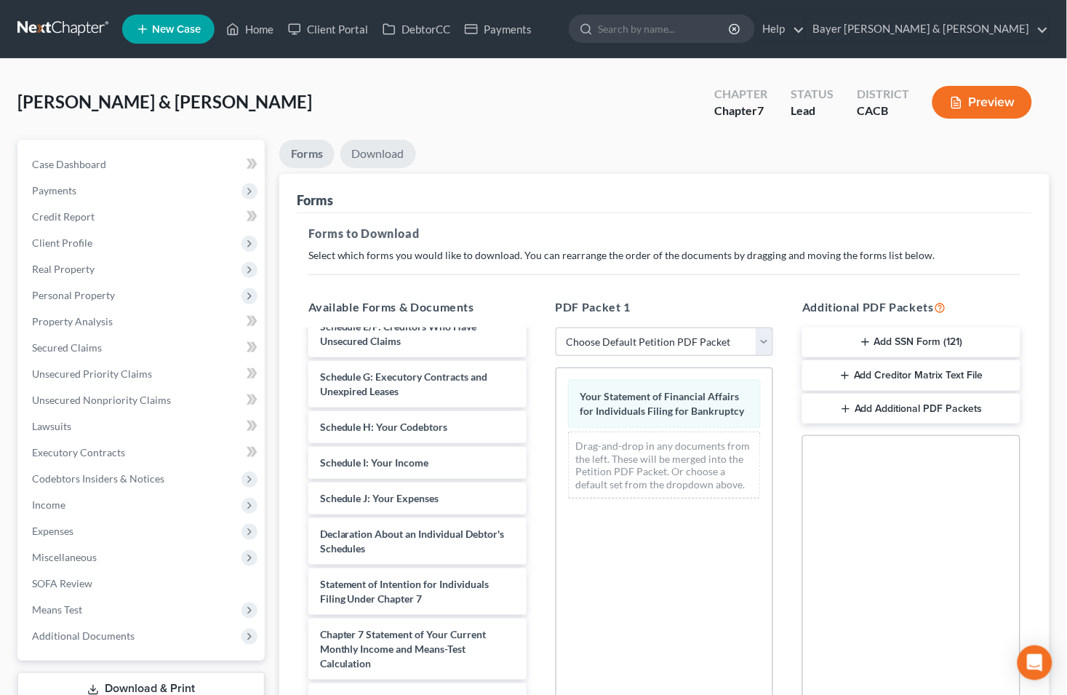
click at [380, 151] on link "Download" at bounding box center [378, 154] width 76 height 28
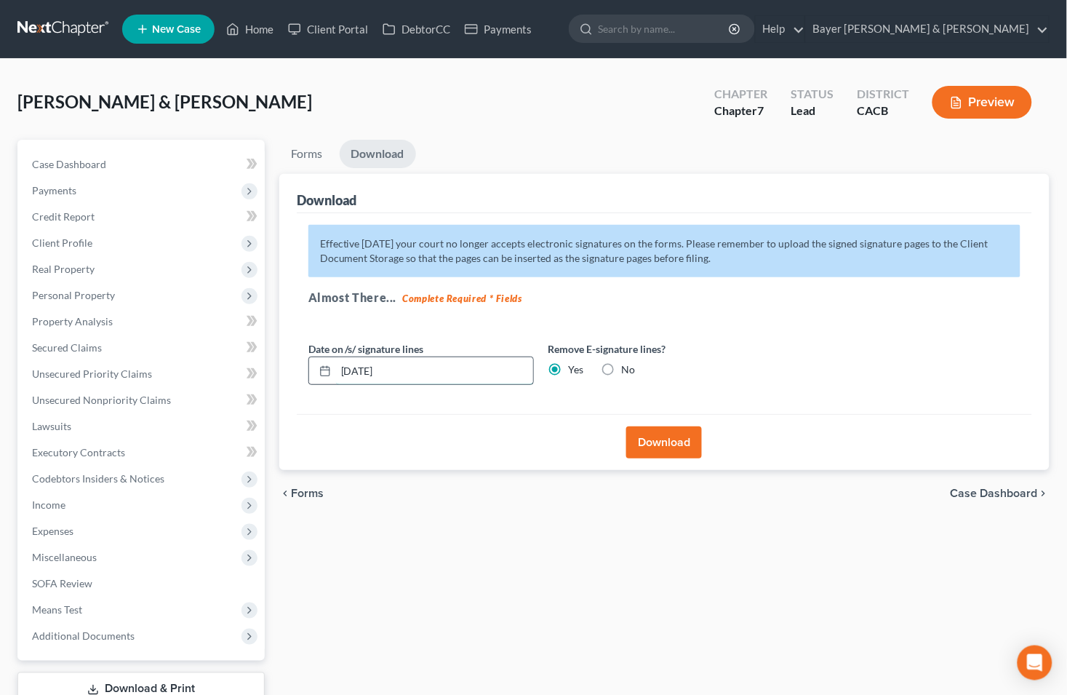
drag, startPoint x: 445, startPoint y: 359, endPoint x: 337, endPoint y: 364, distance: 108.5
click at [337, 364] on input "09/17/2025" at bounding box center [434, 371] width 197 height 28
click at [650, 442] on button "Download" at bounding box center [664, 442] width 76 height 32
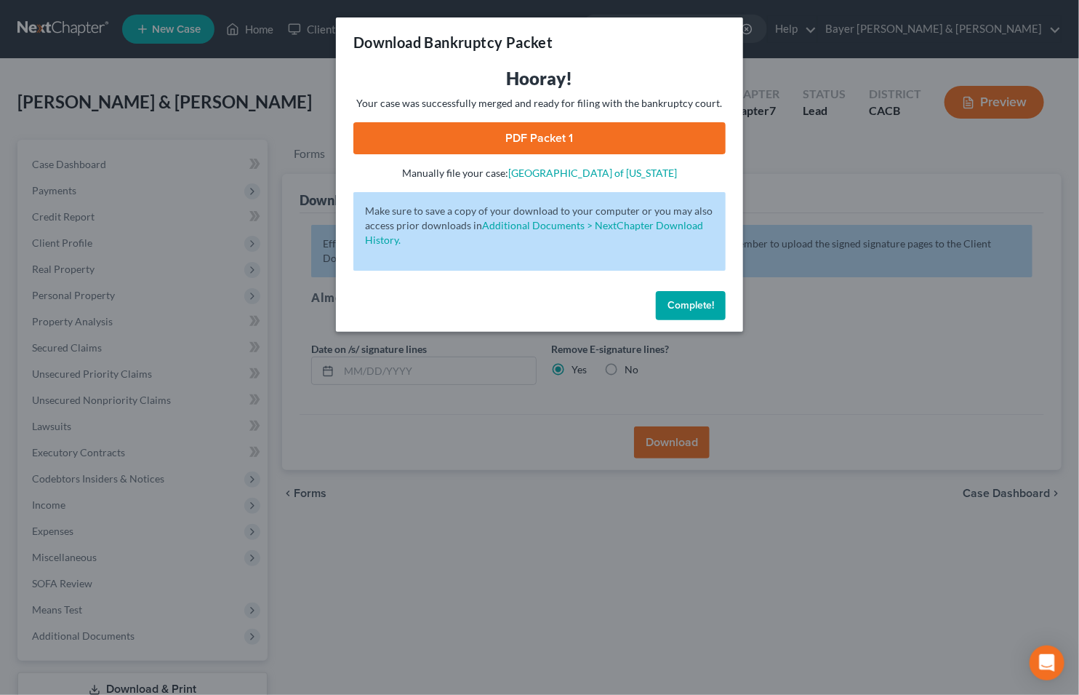
click at [412, 135] on link "PDF Packet 1" at bounding box center [539, 138] width 372 height 32
click at [229, 70] on div "Download Bankruptcy Packet Hooray! Your case was successfully merged and ready …" at bounding box center [539, 347] width 1079 height 695
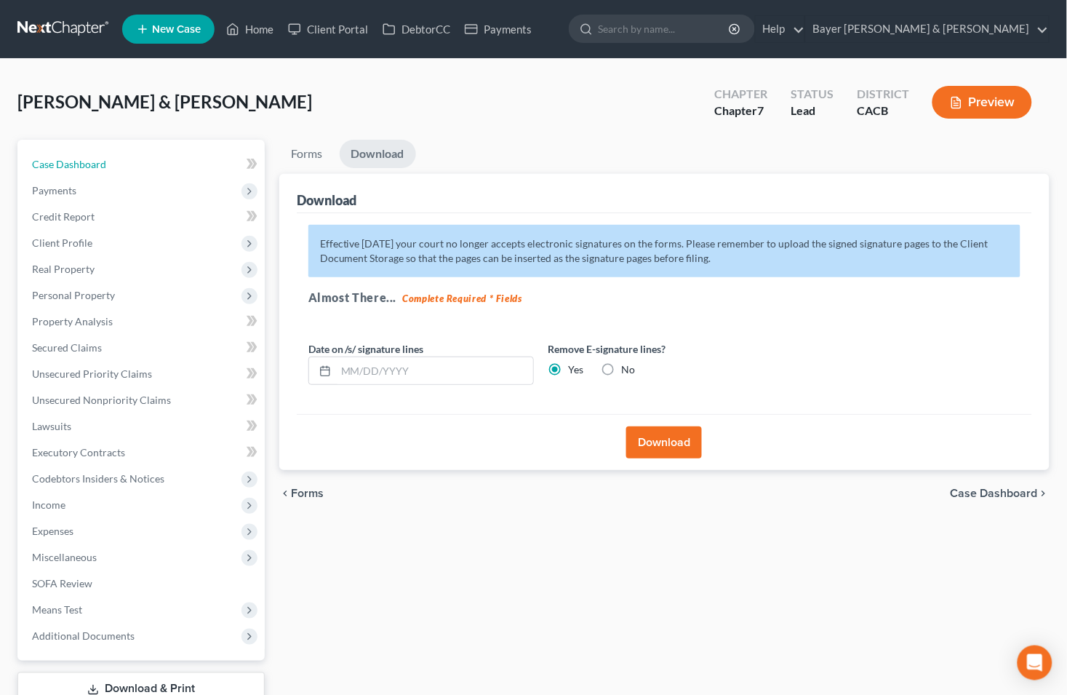
click at [83, 159] on span "Case Dashboard" at bounding box center [69, 164] width 74 height 12
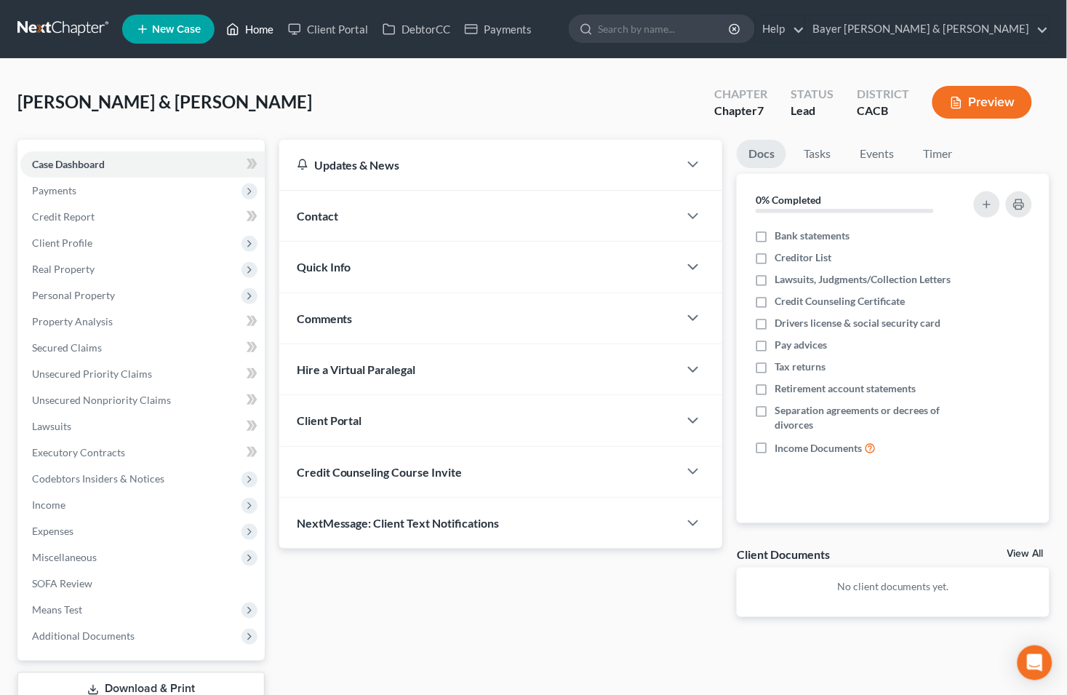
click at [263, 25] on link "Home" at bounding box center [250, 29] width 62 height 26
